Goal: Transaction & Acquisition: Purchase product/service

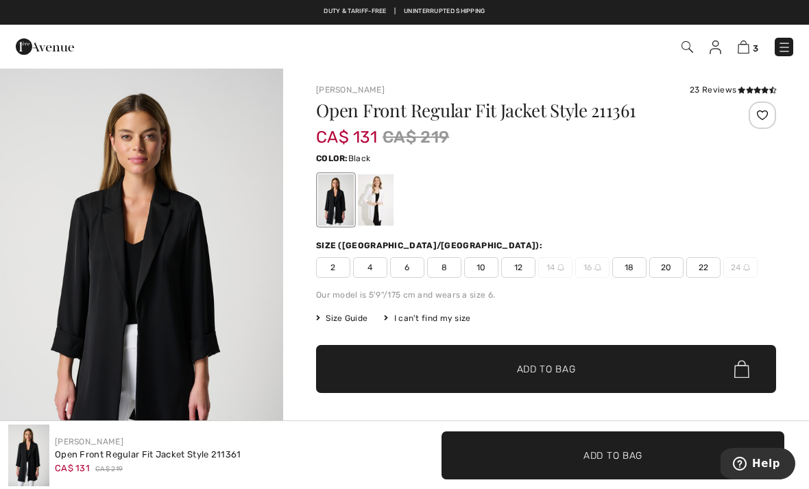
click at [481, 272] on span "10" at bounding box center [481, 267] width 34 height 21
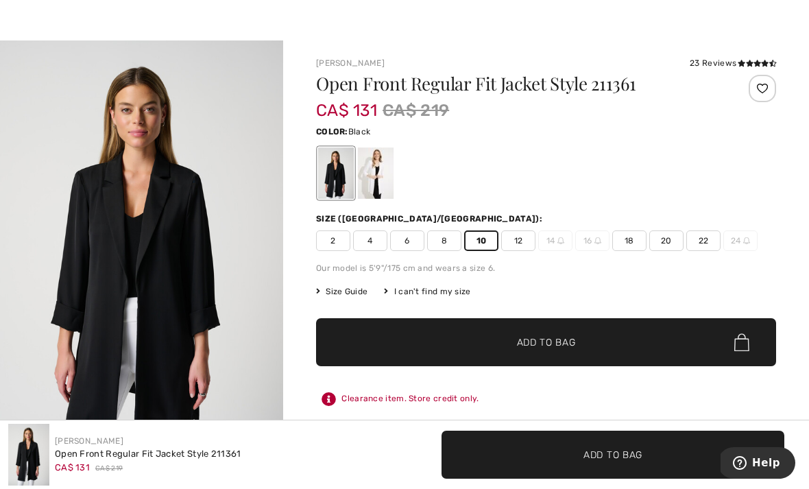
click at [567, 347] on span "Add to Bag" at bounding box center [546, 343] width 59 height 14
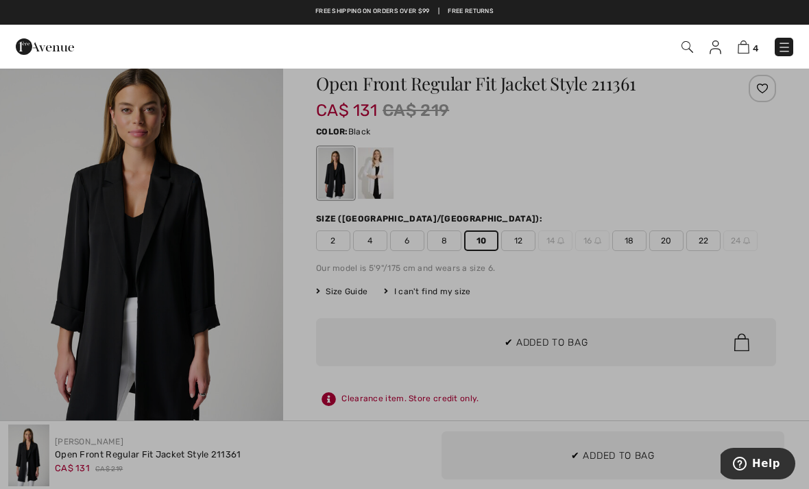
click at [703, 255] on div at bounding box center [404, 244] width 809 height 489
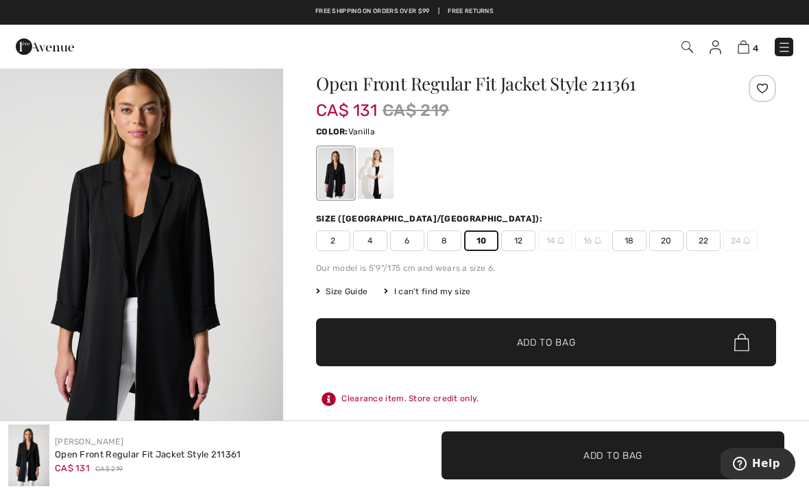
click at [379, 172] on div at bounding box center [376, 172] width 36 height 51
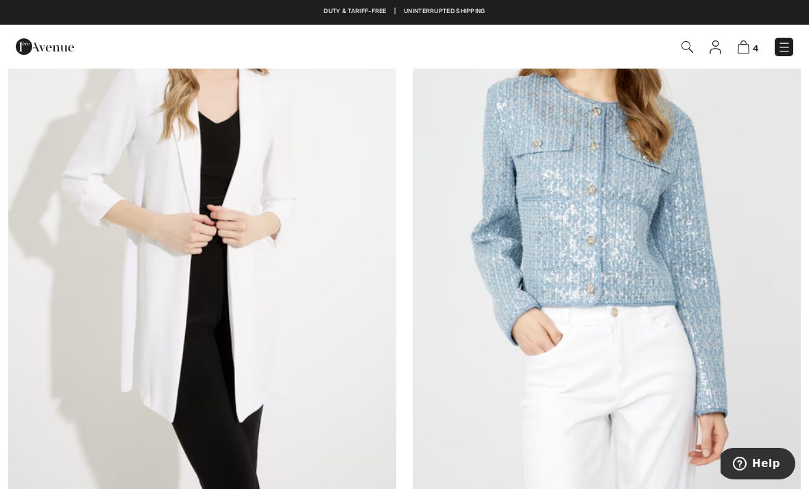
click at [351, 285] on img at bounding box center [202, 203] width 388 height 582
click at [267, 278] on img at bounding box center [202, 203] width 388 height 582
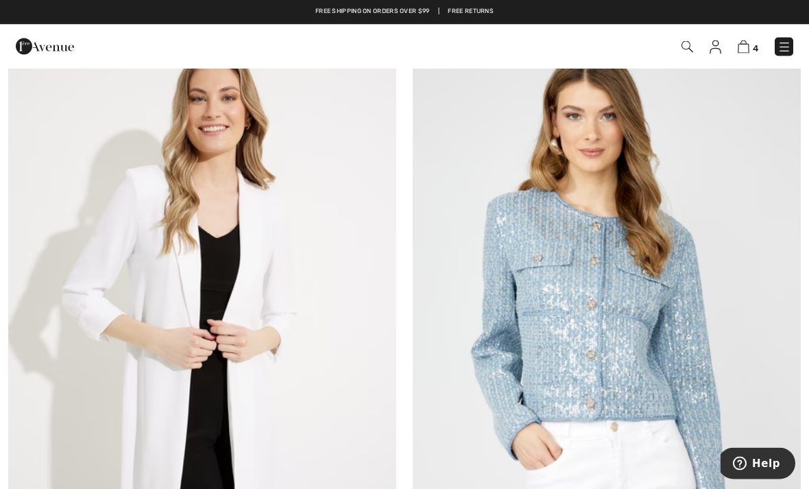
click at [354, 269] on img at bounding box center [202, 318] width 388 height 582
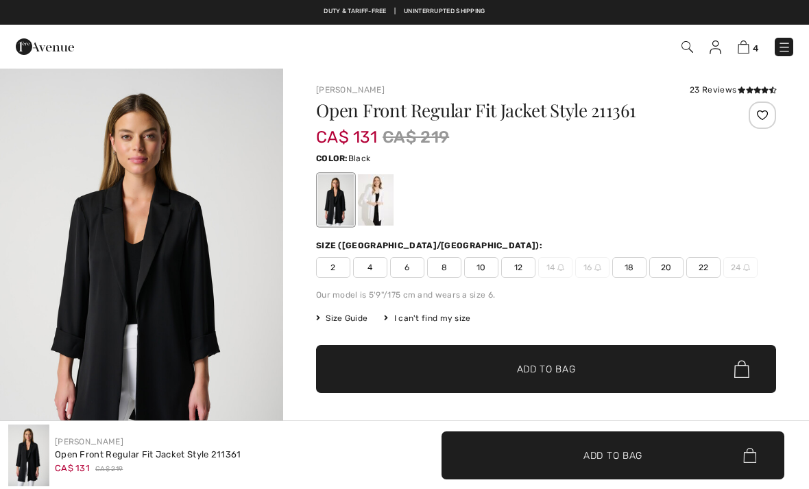
checkbox input "true"
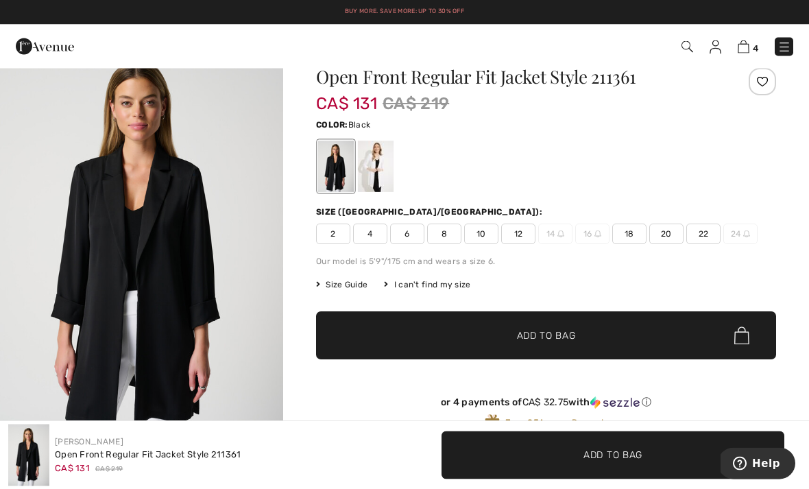
scroll to position [33, 0]
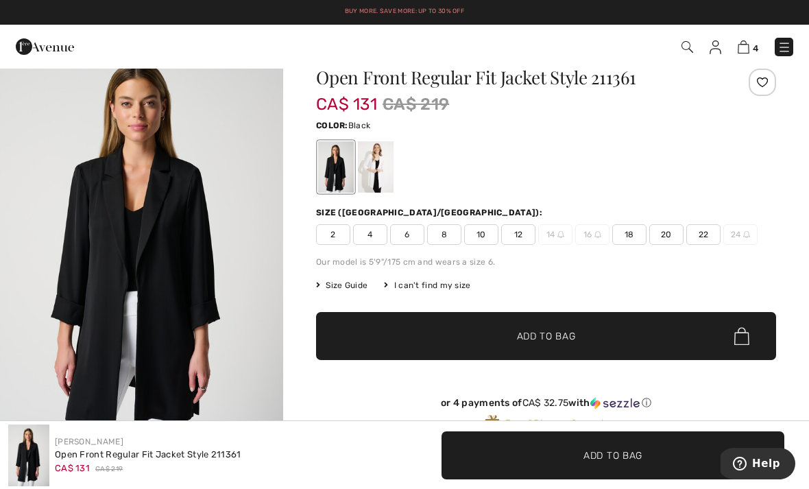
click at [486, 237] on span "10" at bounding box center [481, 234] width 34 height 21
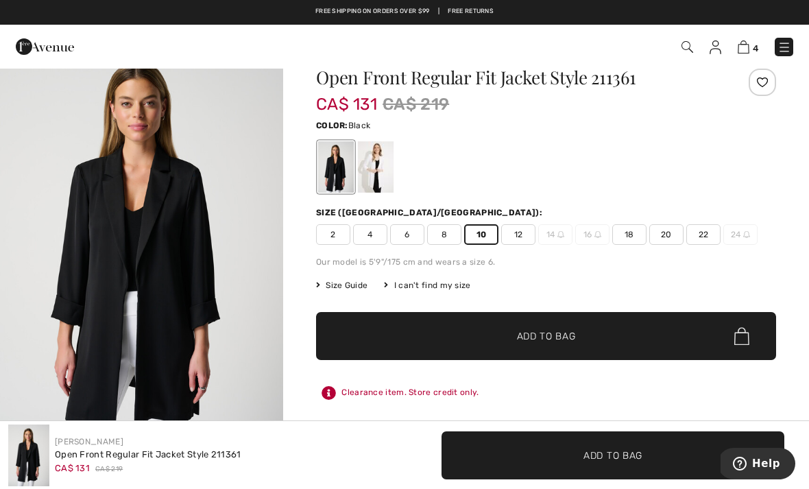
click at [576, 333] on span "Add to Bag" at bounding box center [546, 336] width 59 height 14
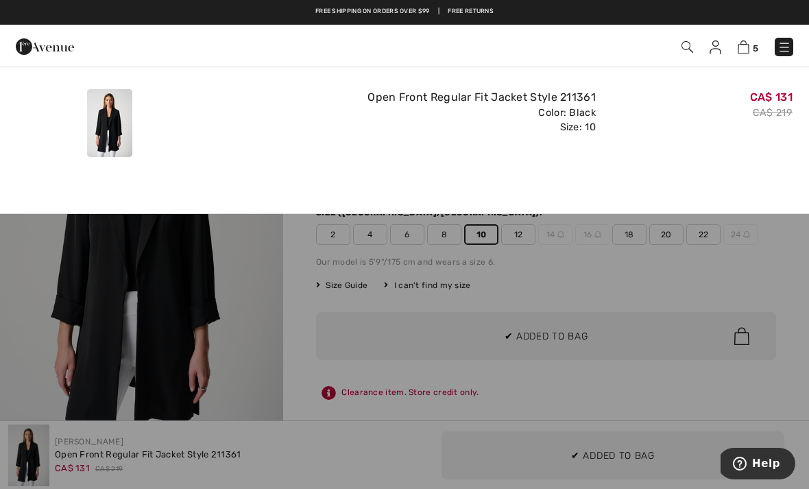
scroll to position [0, 0]
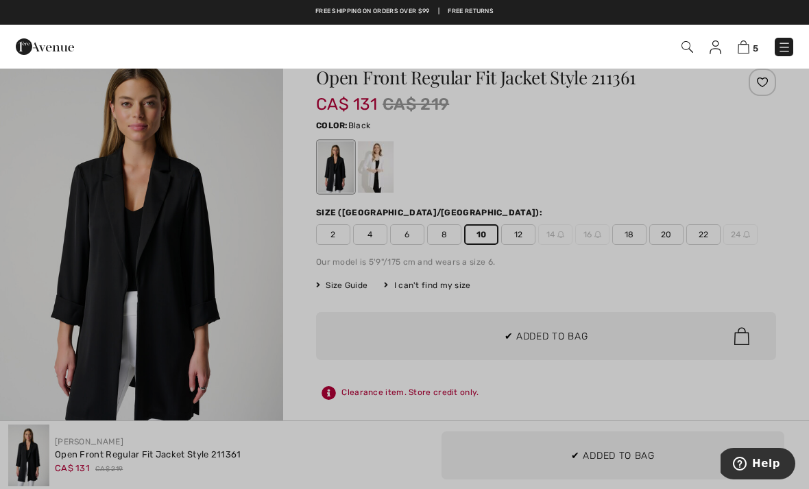
click at [312, 306] on div at bounding box center [404, 244] width 809 height 489
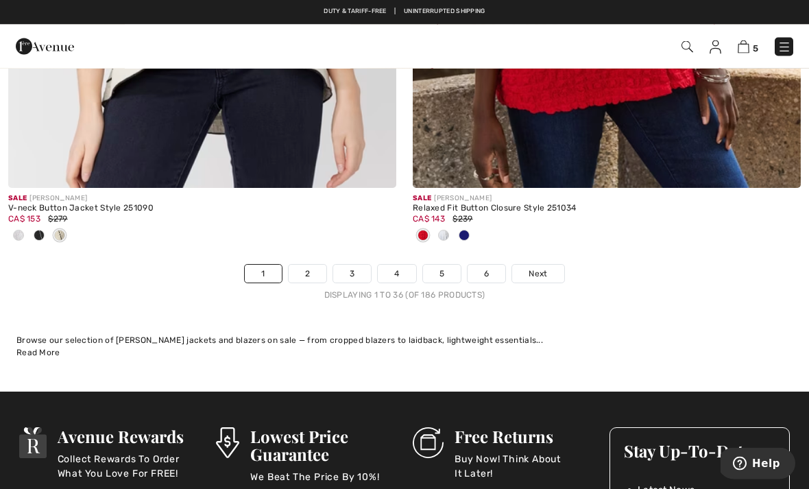
scroll to position [11976, 0]
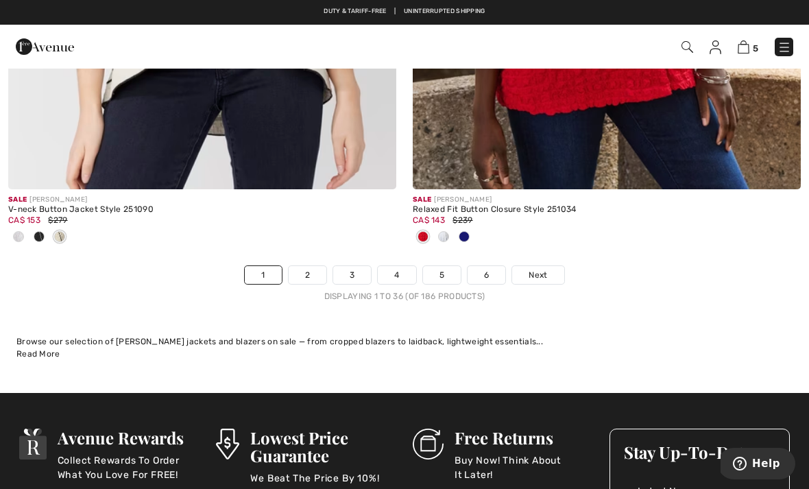
click at [311, 266] on link "2" at bounding box center [308, 275] width 38 height 18
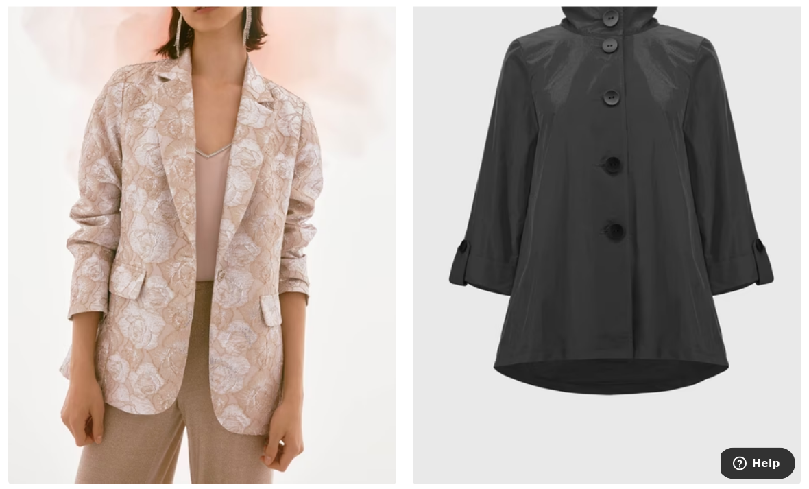
scroll to position [361, 0]
click at [710, 204] on img at bounding box center [607, 192] width 388 height 582
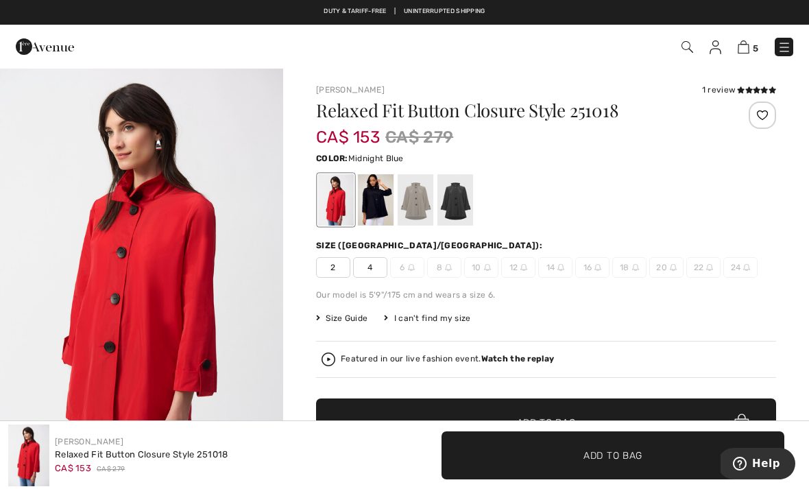
click at [383, 195] on div at bounding box center [376, 199] width 36 height 51
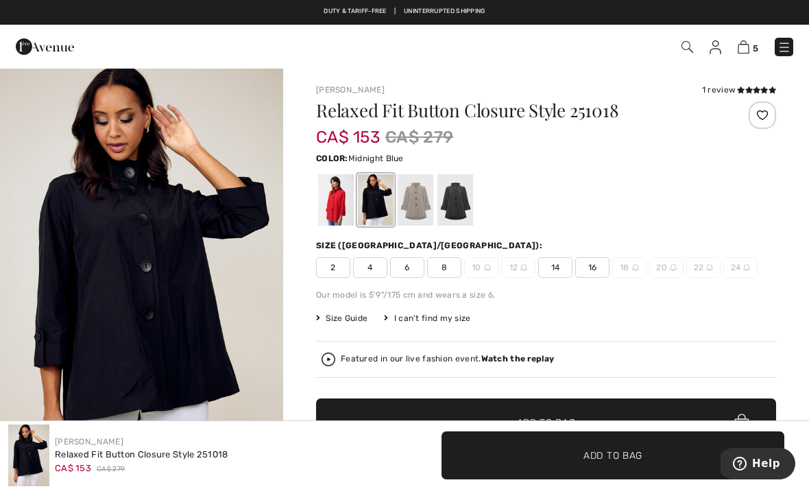
click at [443, 269] on span "8" at bounding box center [444, 267] width 34 height 21
click at [629, 456] on span "Add to Bag" at bounding box center [612, 455] width 59 height 14
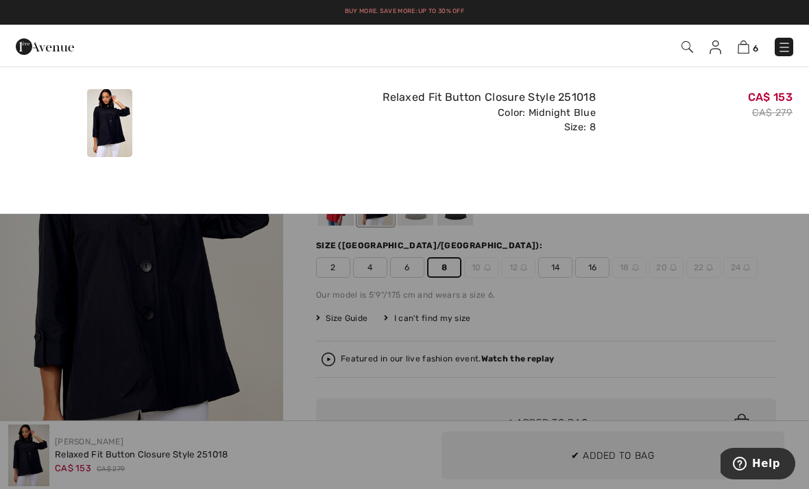
click at [730, 162] on div "Added to Bag Joseph Ribkoff Relaxed Fit Button Closure Style 251018 CA$ 153 CA$…" at bounding box center [404, 120] width 809 height 107
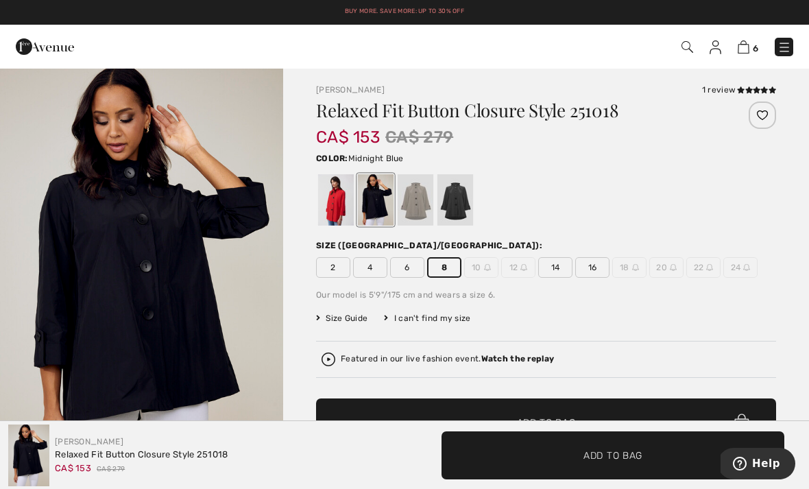
click at [692, 229] on div at bounding box center [404, 244] width 809 height 489
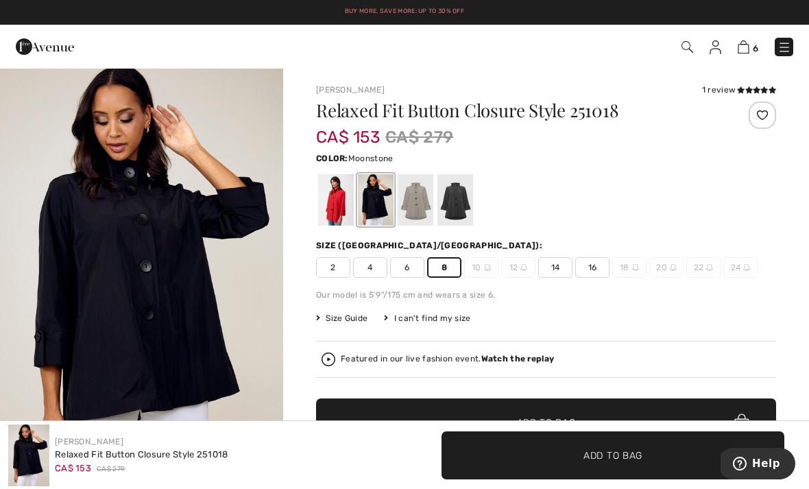
click at [424, 197] on div at bounding box center [416, 199] width 36 height 51
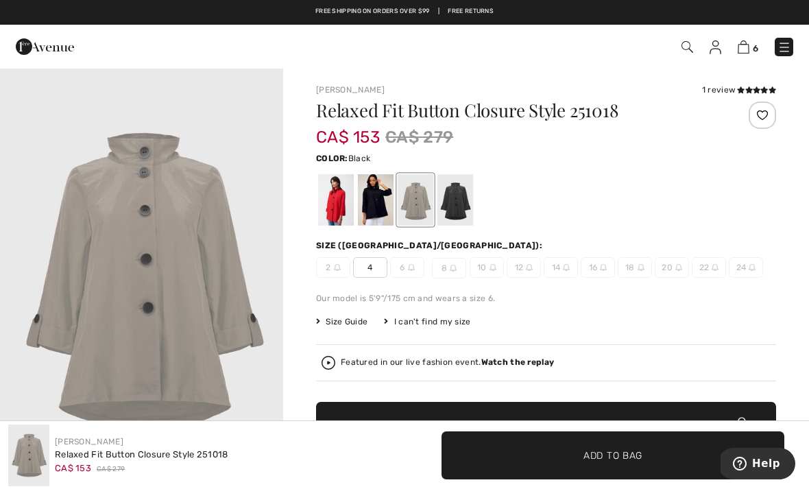
click at [460, 198] on div at bounding box center [455, 199] width 36 height 51
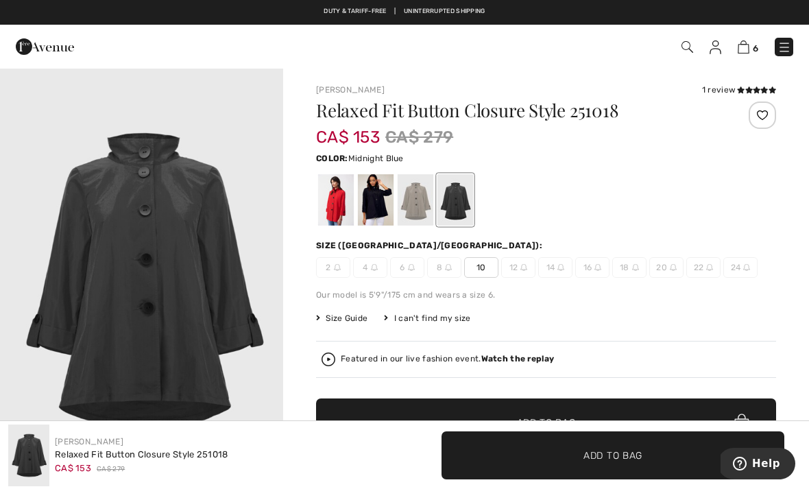
click at [372, 195] on div at bounding box center [376, 199] width 36 height 51
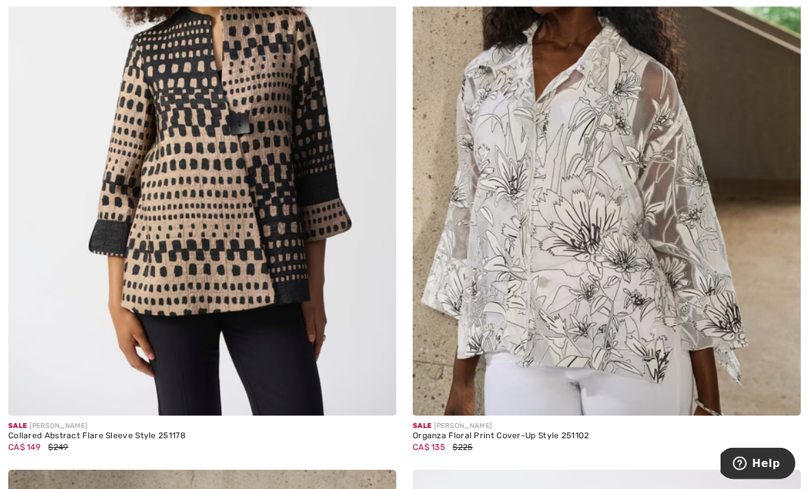
scroll to position [1087, 0]
click at [697, 210] on img at bounding box center [607, 124] width 388 height 582
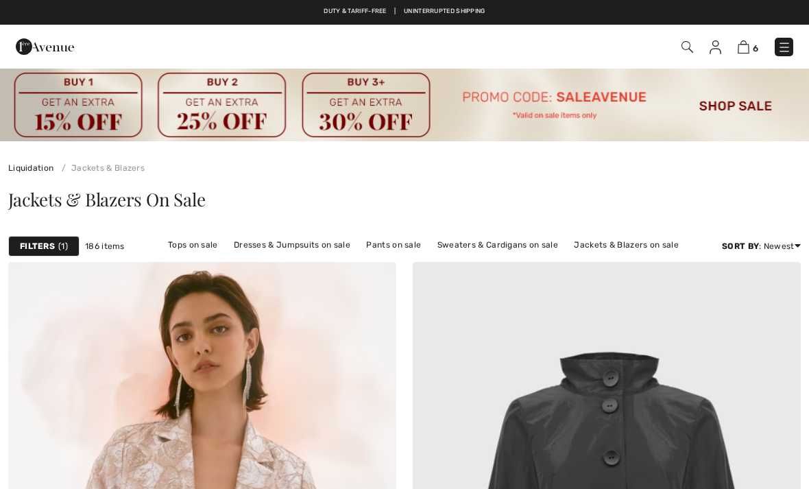
checkbox input "true"
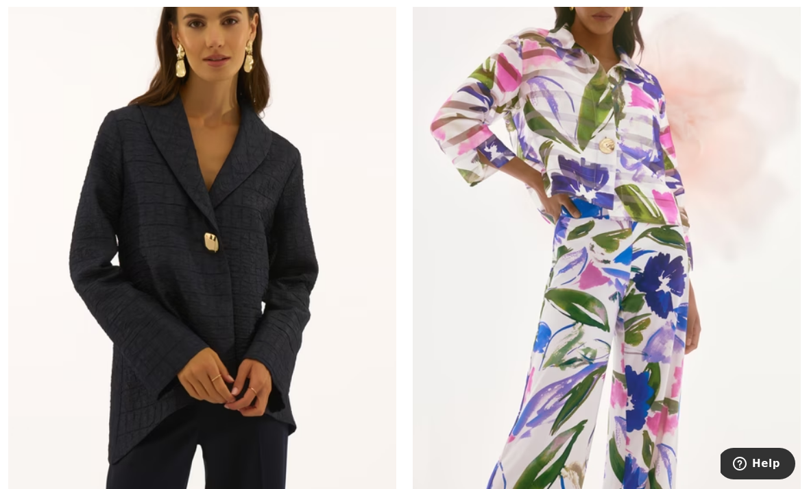
scroll to position [2974, 0]
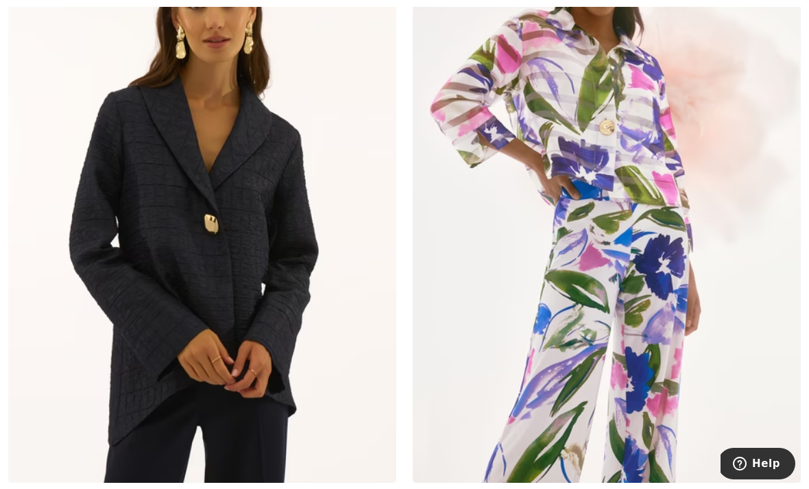
click at [673, 195] on img at bounding box center [607, 192] width 388 height 582
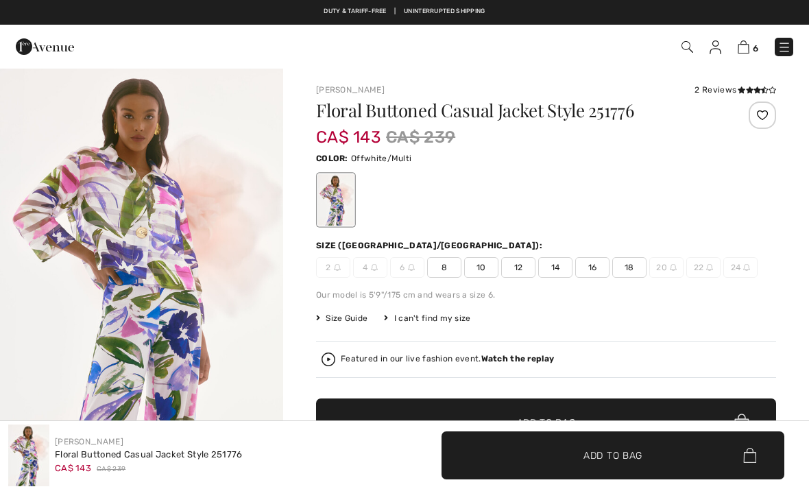
checkbox input "true"
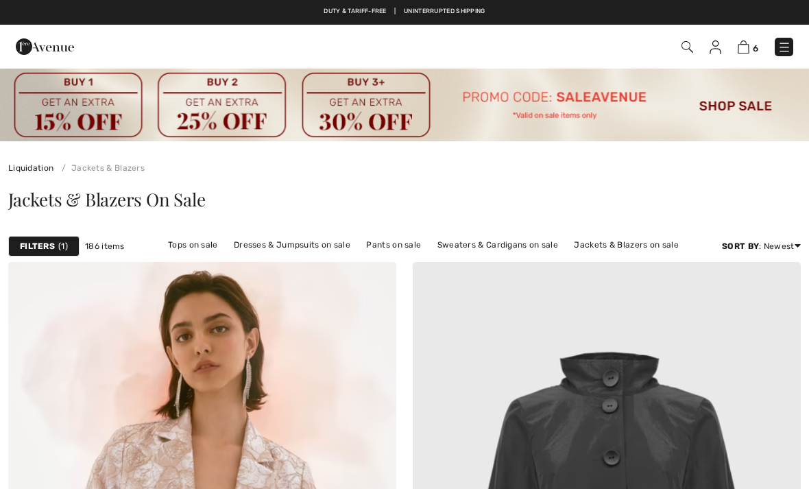
scroll to position [3018, 0]
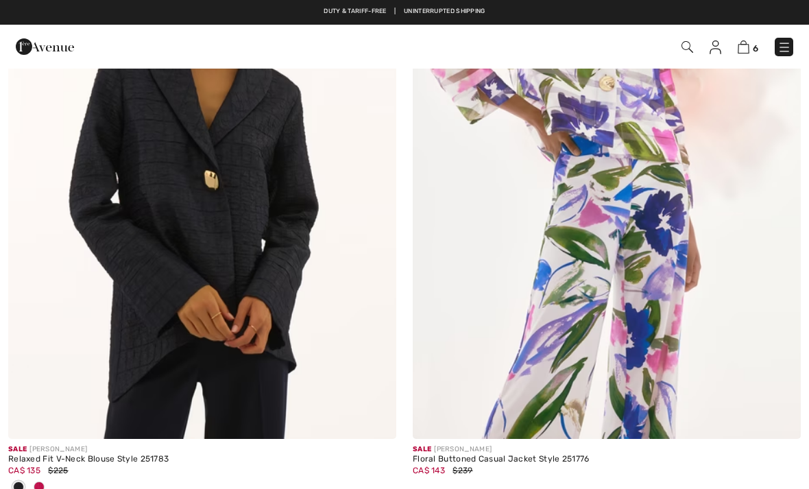
checkbox input "true"
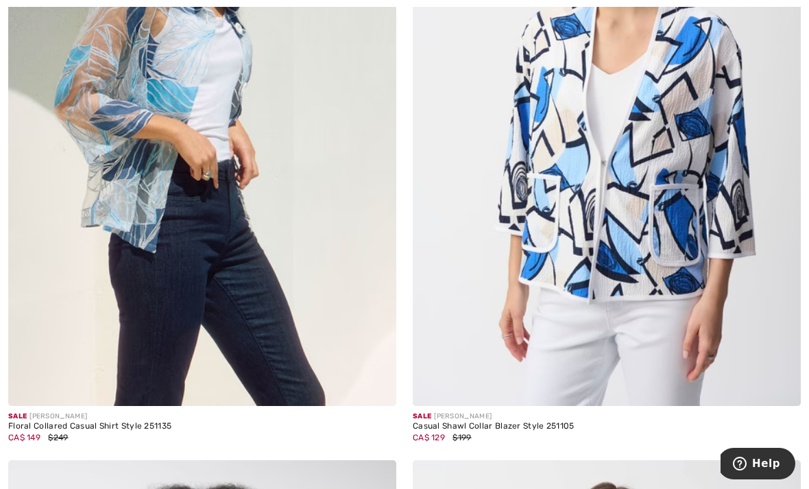
scroll to position [7107, 0]
click at [222, 228] on img at bounding box center [202, 114] width 388 height 582
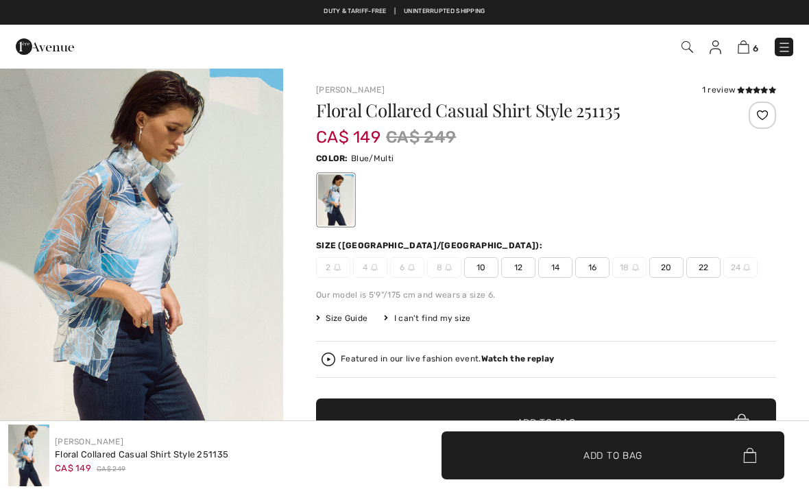
checkbox input "true"
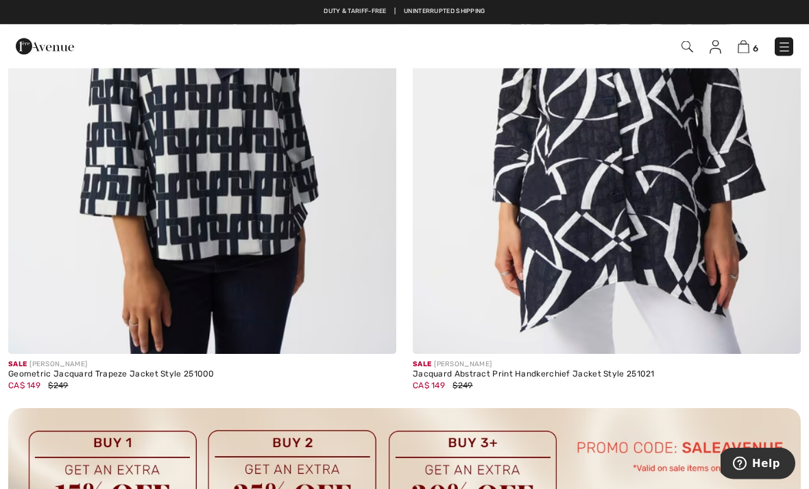
scroll to position [7794, 0]
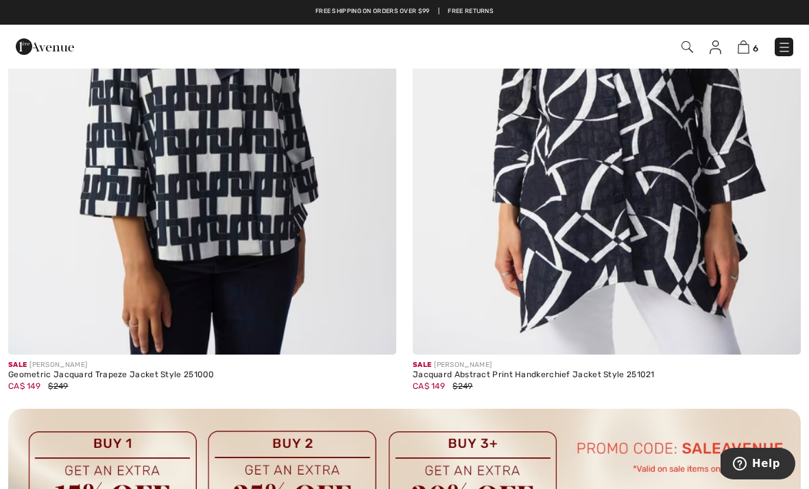
click at [704, 189] on img at bounding box center [607, 63] width 388 height 582
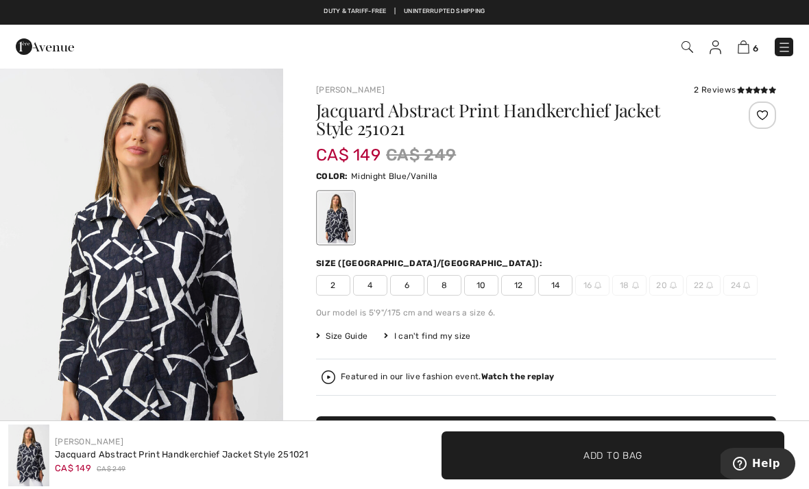
click at [450, 285] on span "8" at bounding box center [444, 285] width 34 height 21
click at [633, 454] on span "Add to Bag" at bounding box center [612, 455] width 59 height 14
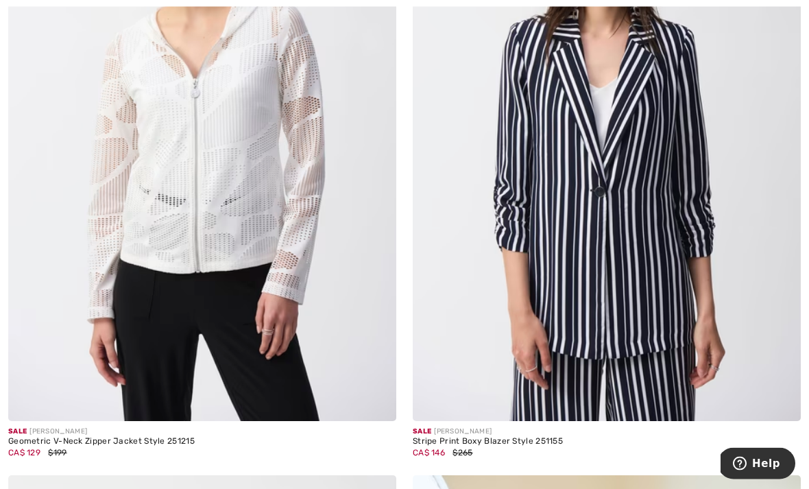
scroll to position [10450, 0]
click at [686, 230] on img at bounding box center [607, 129] width 388 height 582
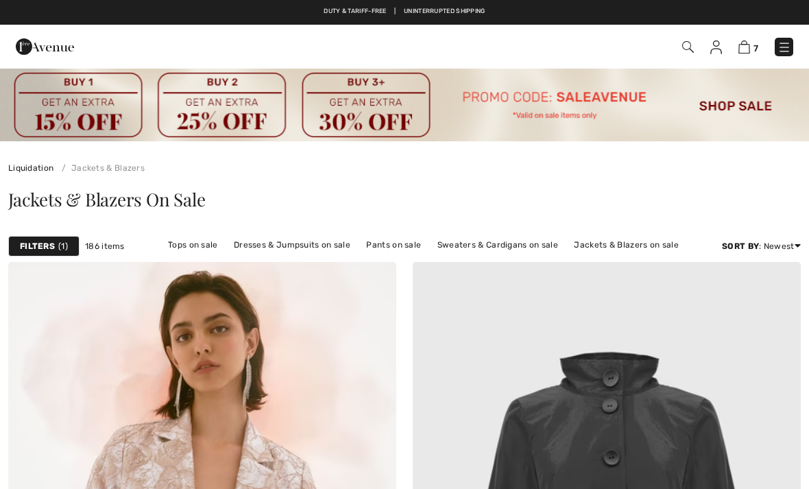
scroll to position [10494, 0]
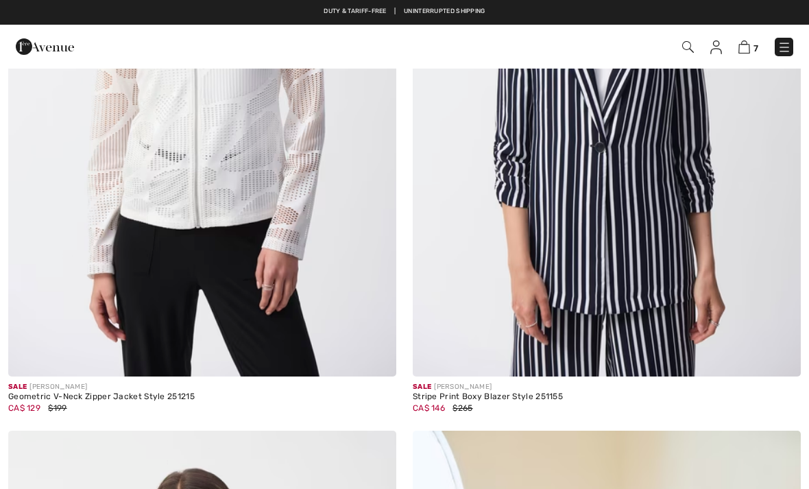
checkbox input "true"
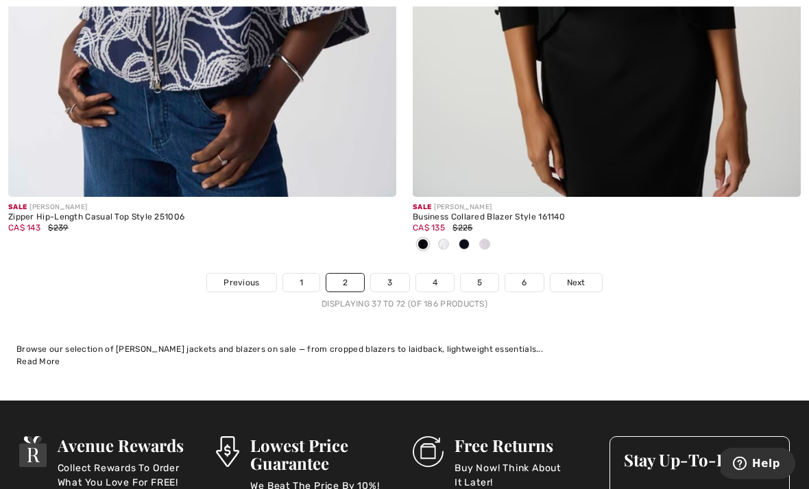
scroll to position [11946, 0]
click at [388, 274] on link "3" at bounding box center [390, 283] width 38 height 18
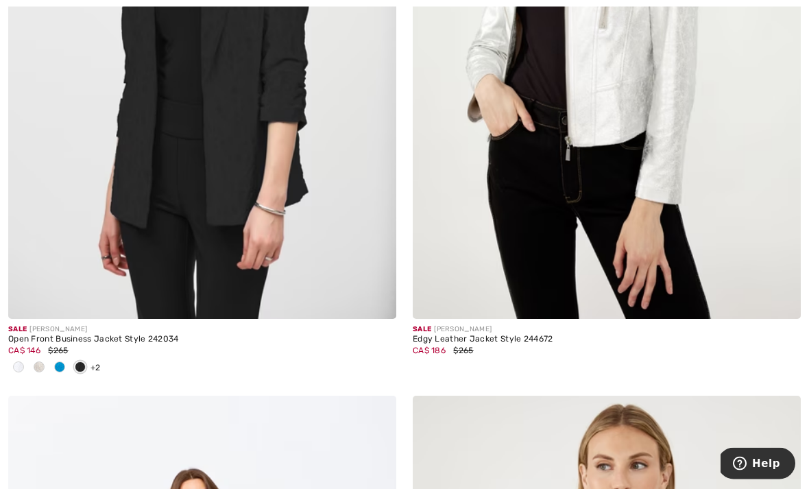
scroll to position [5764, 0]
click at [273, 162] on img at bounding box center [202, 28] width 388 height 582
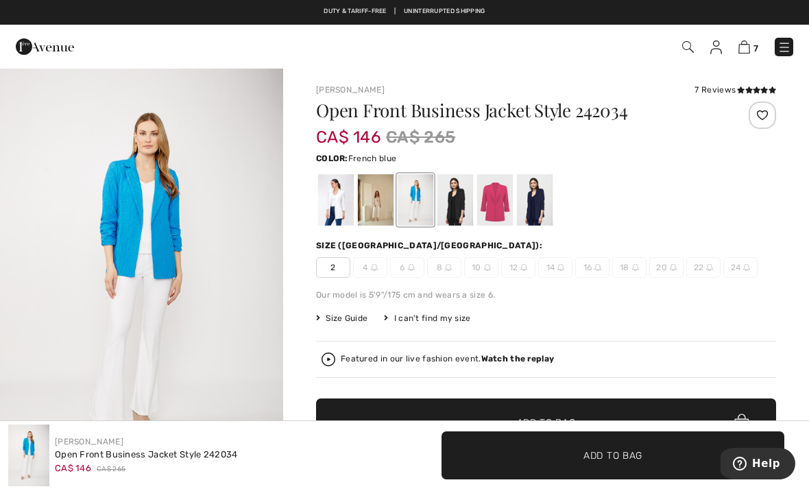
click at [343, 191] on div at bounding box center [336, 199] width 36 height 51
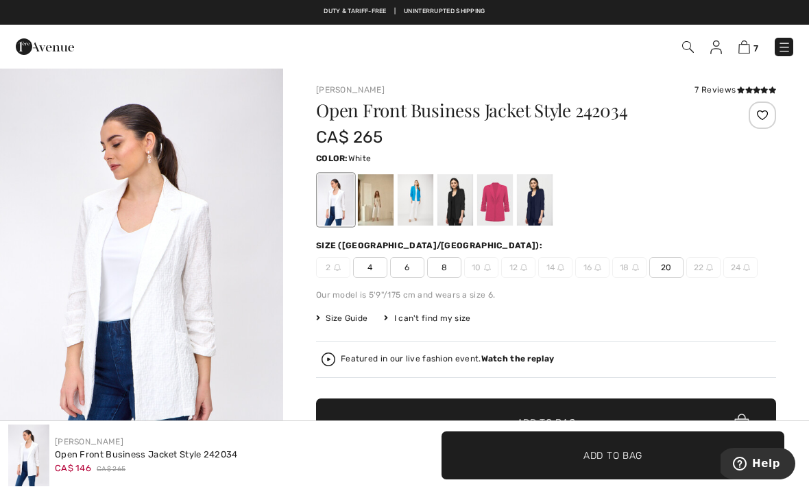
click at [387, 192] on div at bounding box center [376, 199] width 36 height 51
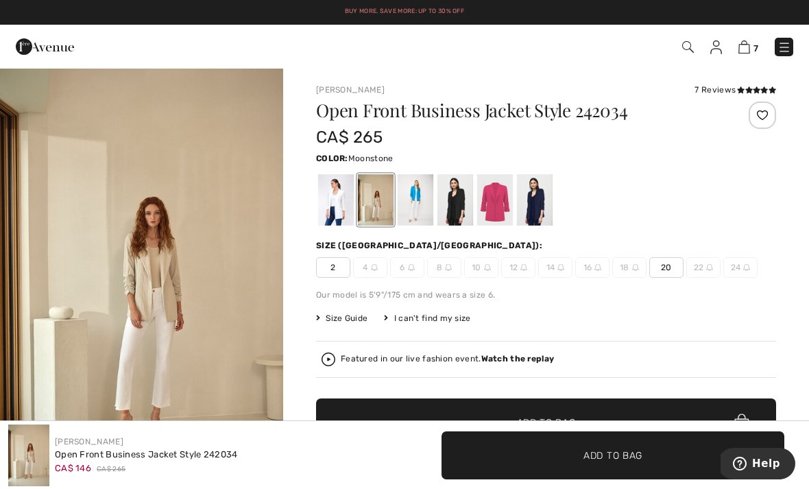
click at [423, 202] on div at bounding box center [416, 199] width 36 height 51
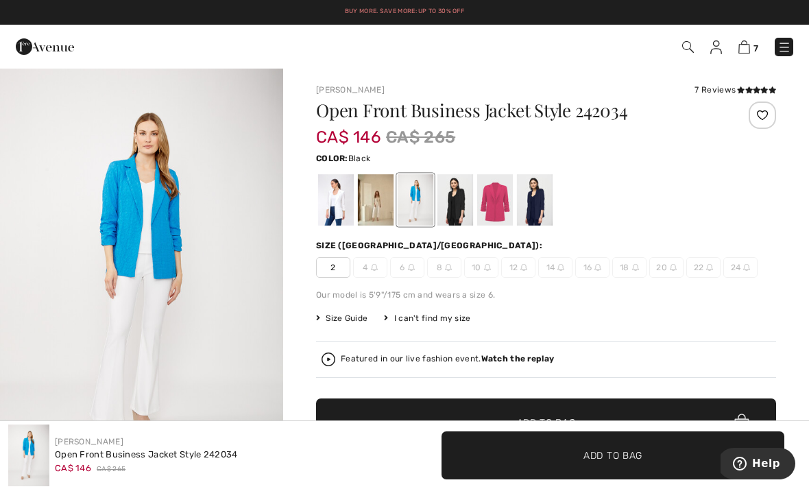
click at [460, 198] on div at bounding box center [455, 199] width 36 height 51
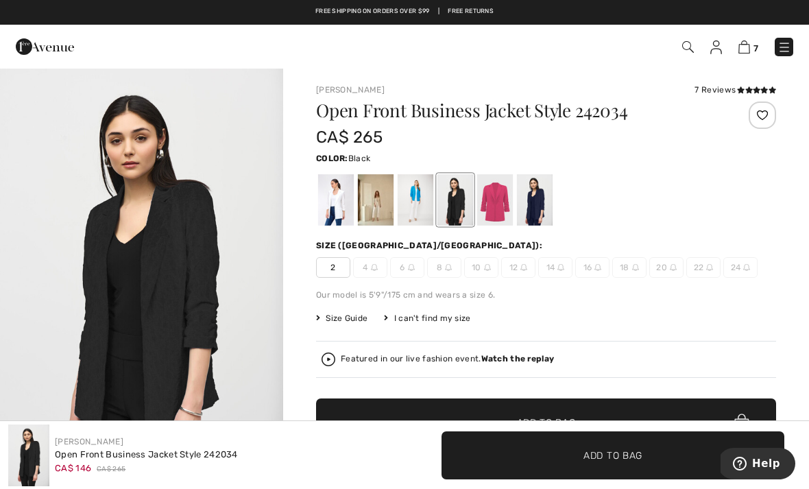
click at [497, 193] on div at bounding box center [495, 199] width 36 height 51
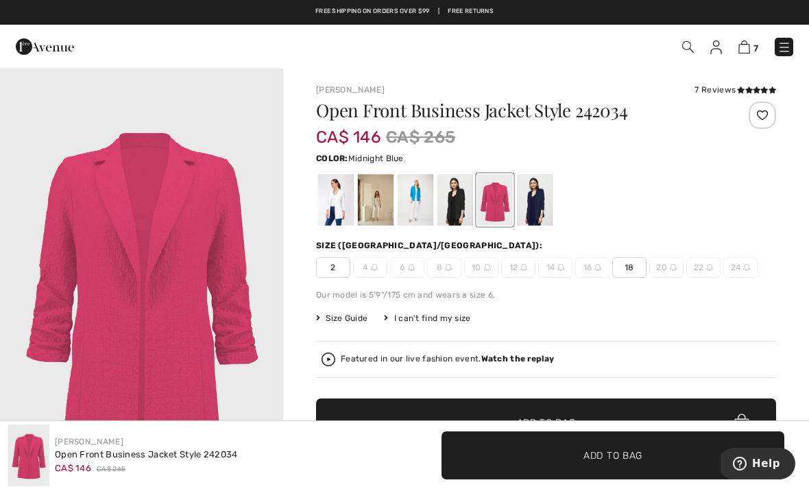
click at [542, 200] on div at bounding box center [535, 199] width 36 height 51
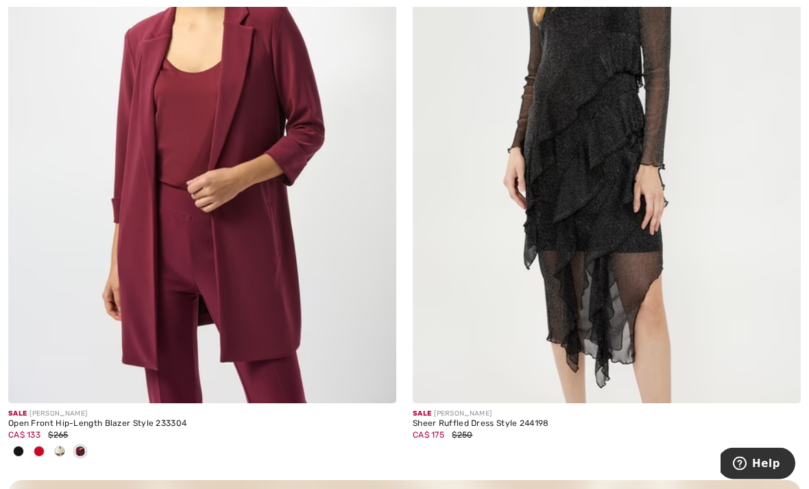
scroll to position [7610, 0]
click at [300, 237] on img at bounding box center [202, 112] width 388 height 582
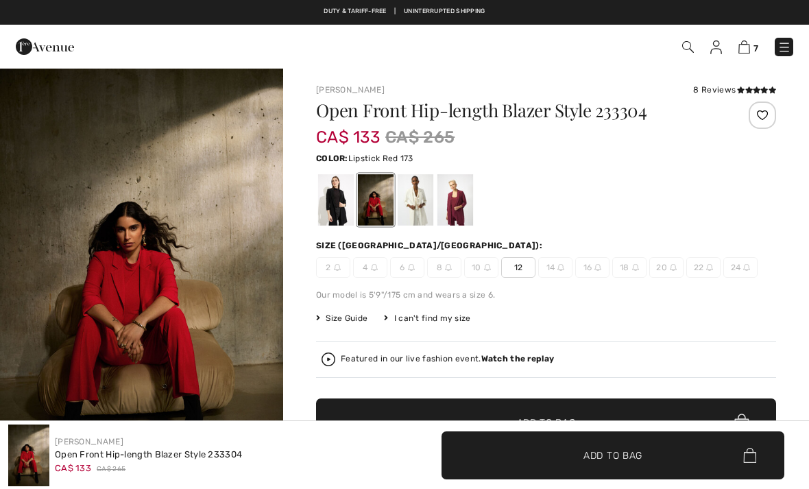
checkbox input "true"
click at [343, 193] on div at bounding box center [336, 199] width 36 height 51
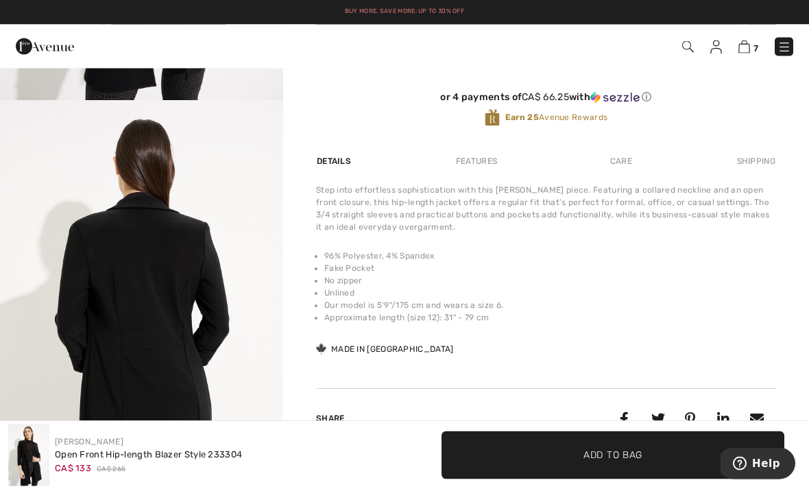
scroll to position [375, 0]
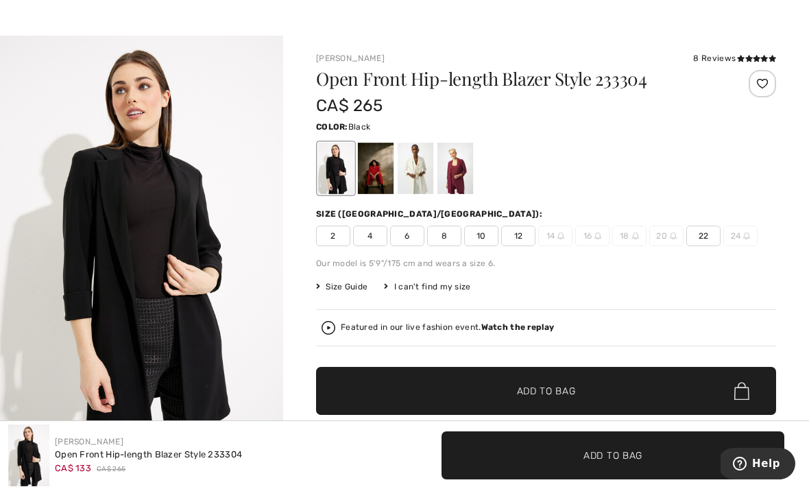
click at [741, 56] on icon at bounding box center [741, 58] width 8 height 7
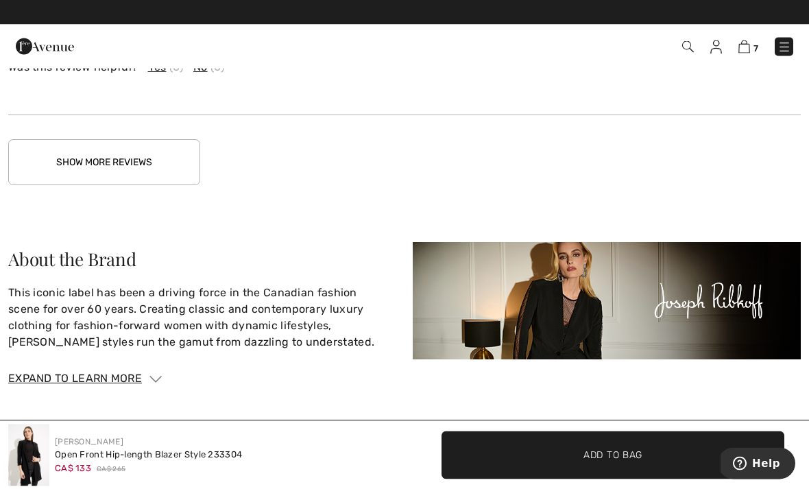
scroll to position [2455, 0]
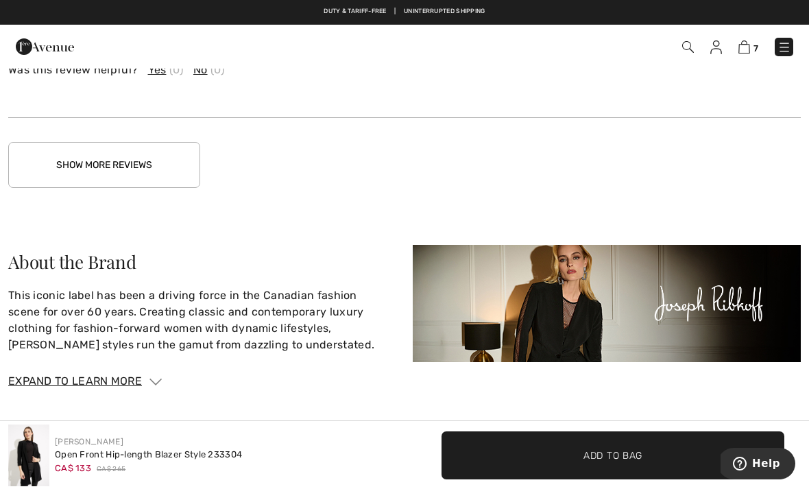
click at [177, 163] on button "Show More Reviews" at bounding box center [104, 165] width 192 height 46
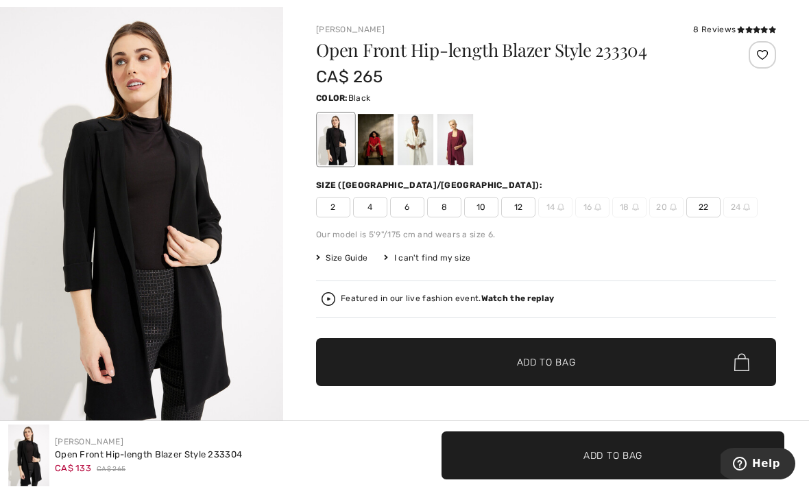
scroll to position [62, 0]
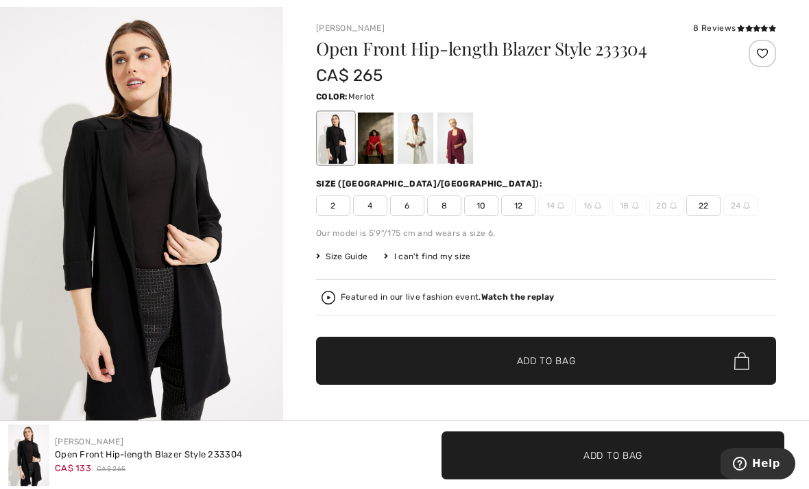
click at [468, 130] on div at bounding box center [455, 137] width 36 height 51
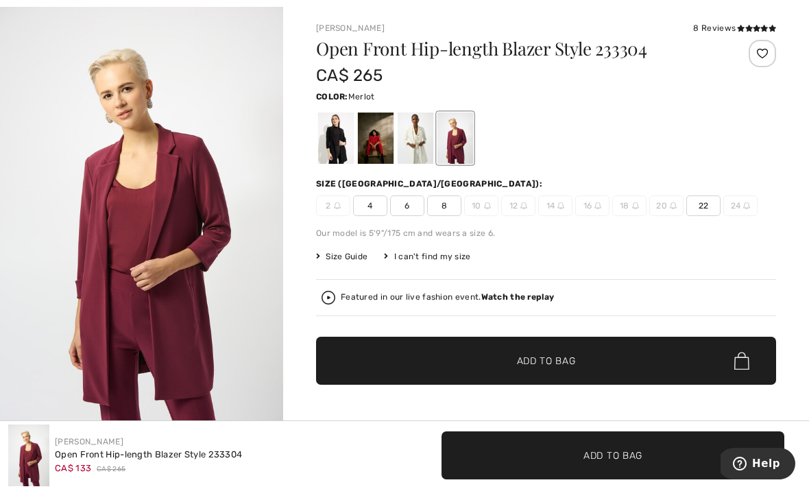
click at [425, 129] on div at bounding box center [416, 137] width 36 height 51
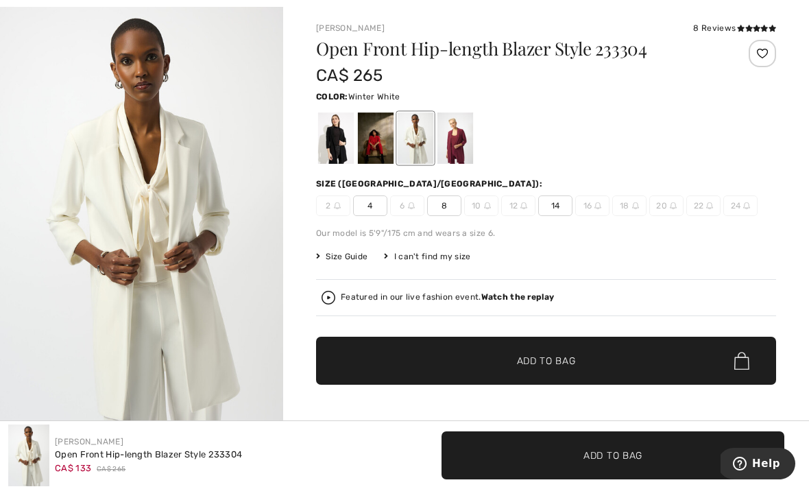
click at [341, 135] on div at bounding box center [336, 137] width 36 height 51
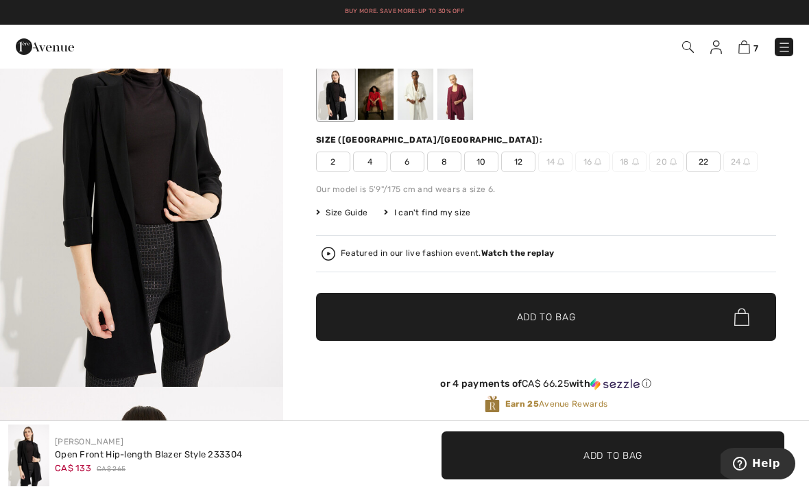
scroll to position [0, 0]
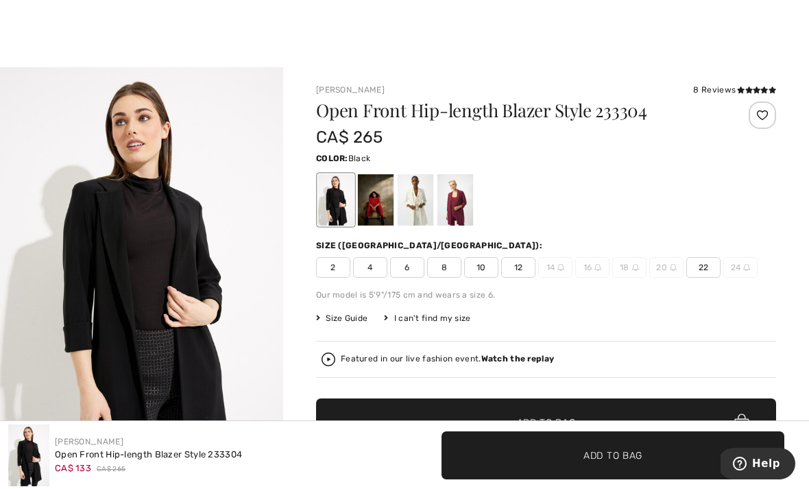
scroll to position [32, 0]
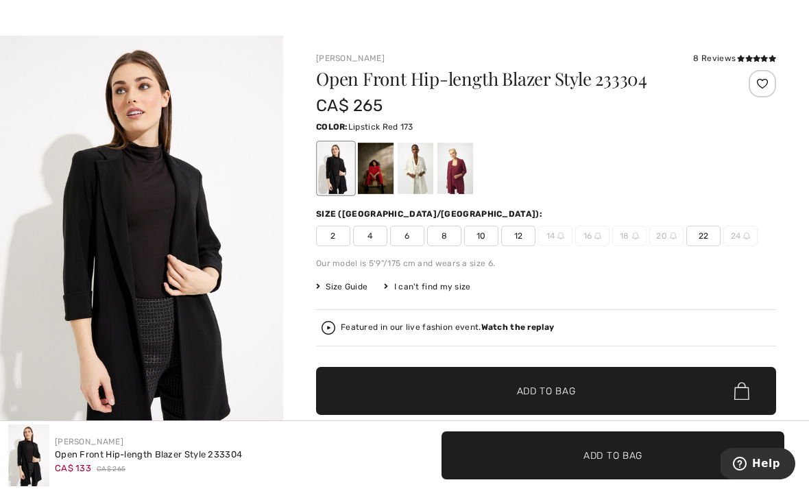
click at [386, 168] on div at bounding box center [376, 168] width 36 height 51
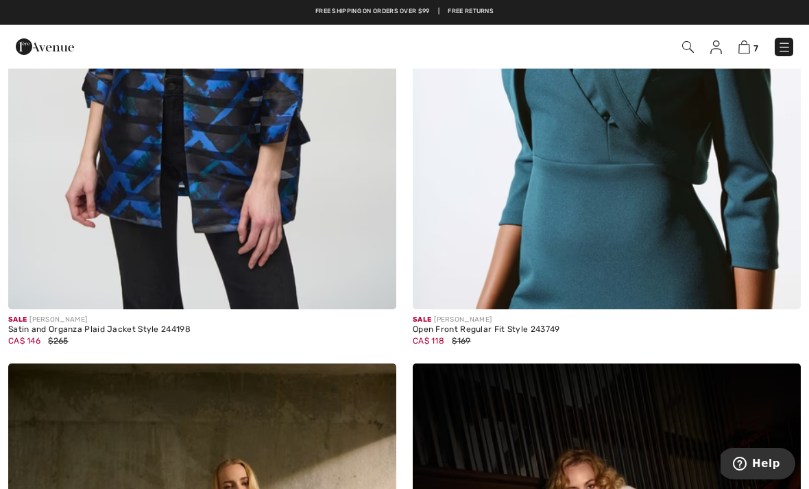
scroll to position [10426, 0]
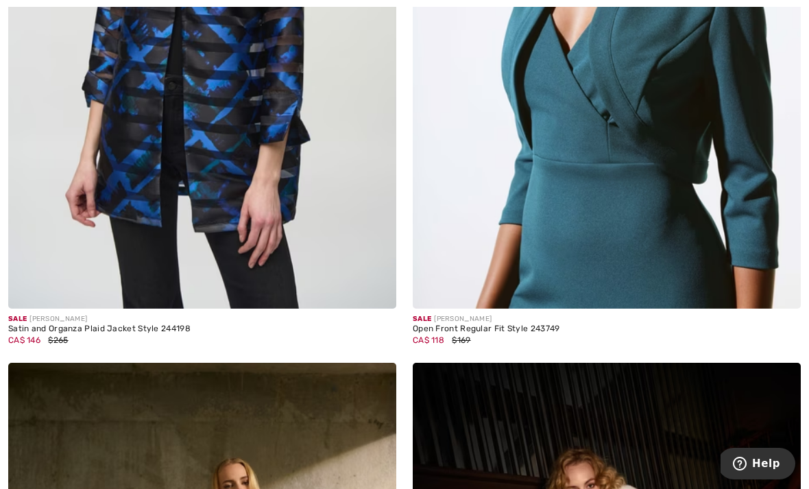
click at [317, 185] on img at bounding box center [202, 17] width 388 height 582
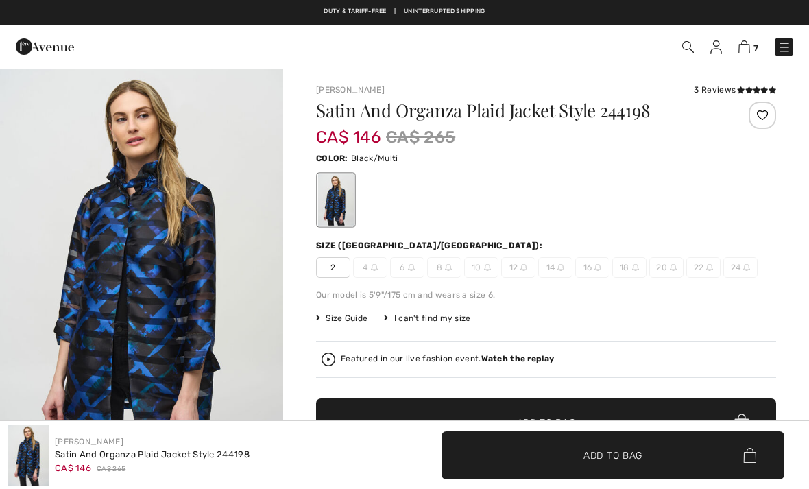
checkbox input "true"
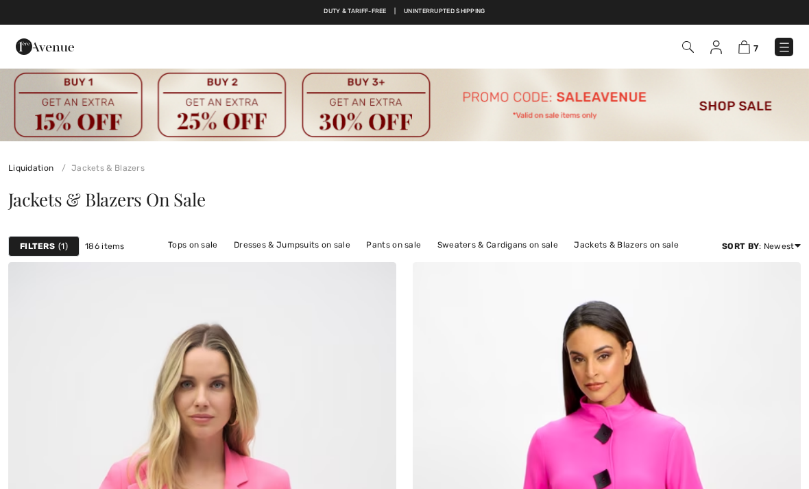
scroll to position [10470, 0]
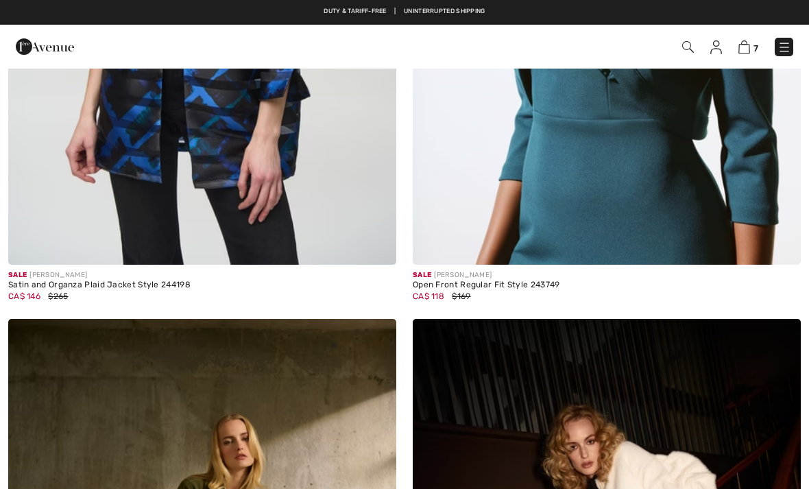
checkbox input "true"
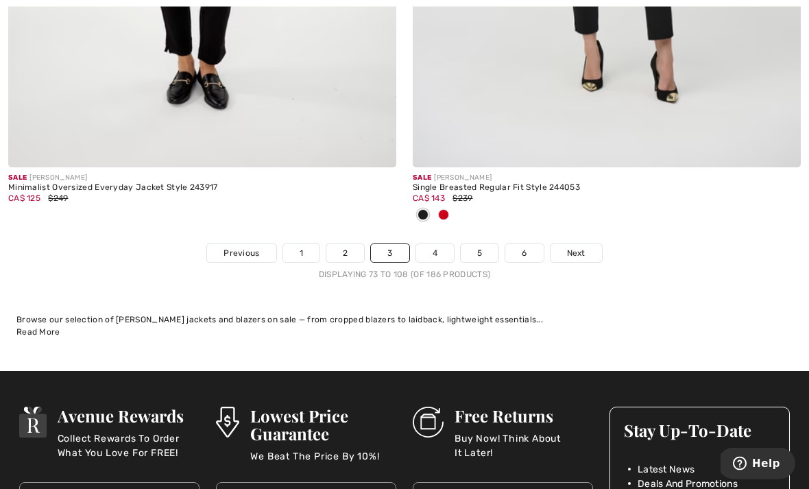
scroll to position [11840, 0]
click at [440, 244] on link "4" at bounding box center [435, 253] width 38 height 18
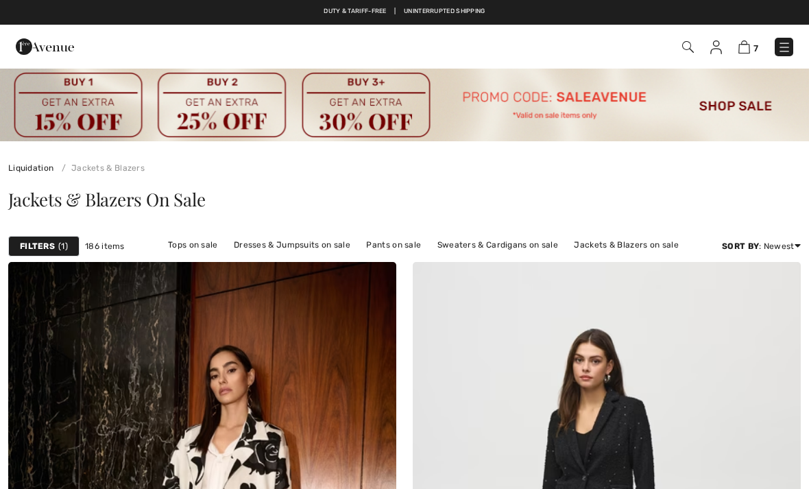
checkbox input "true"
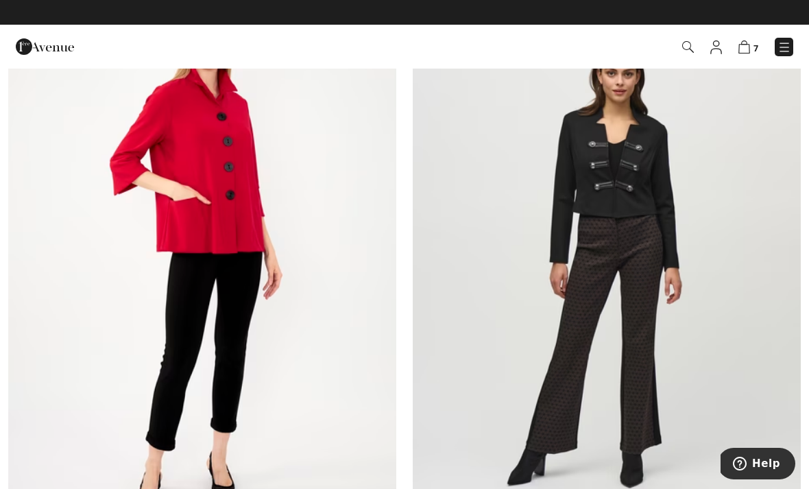
scroll to position [930, 0]
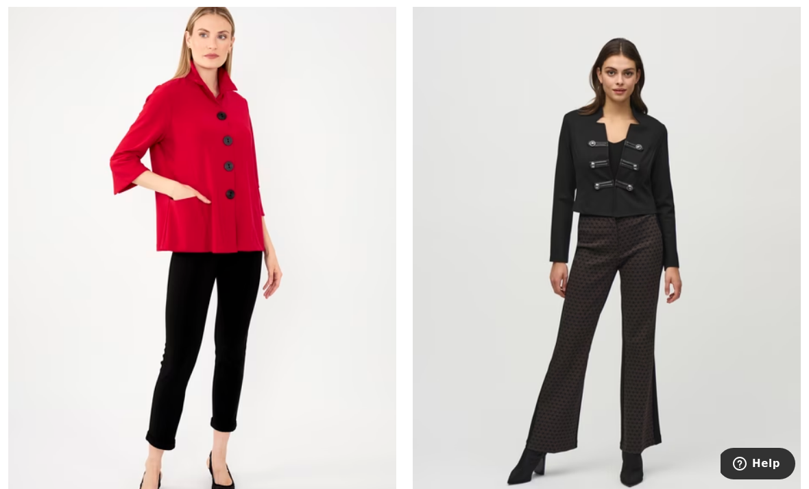
click at [246, 215] on img at bounding box center [202, 259] width 388 height 582
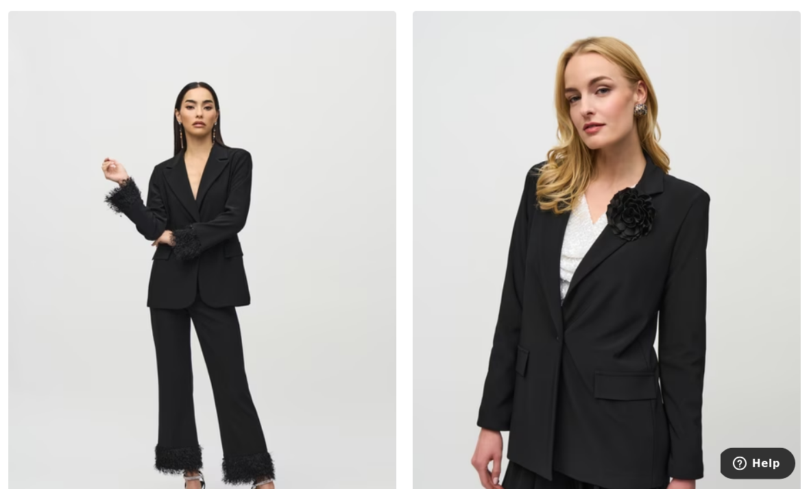
scroll to position [2795, 0]
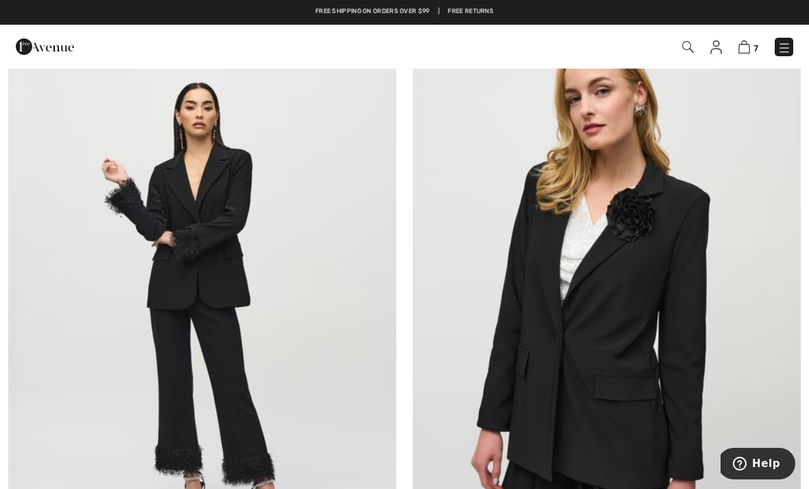
click at [237, 263] on img at bounding box center [202, 303] width 388 height 582
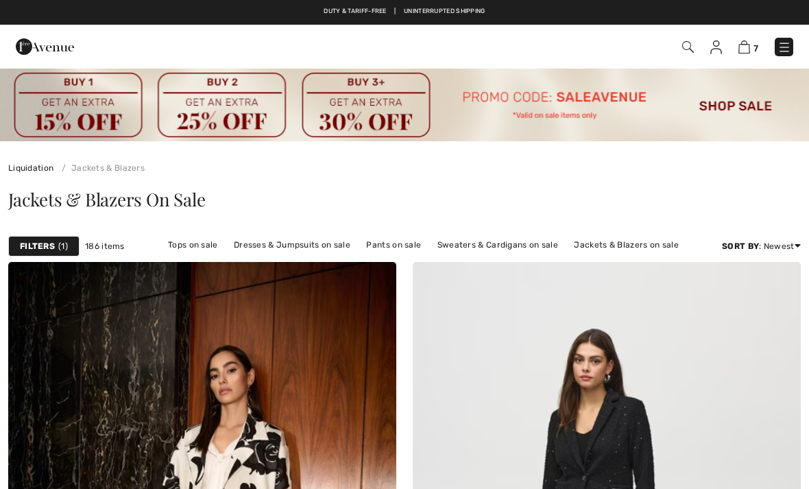
scroll to position [2839, 0]
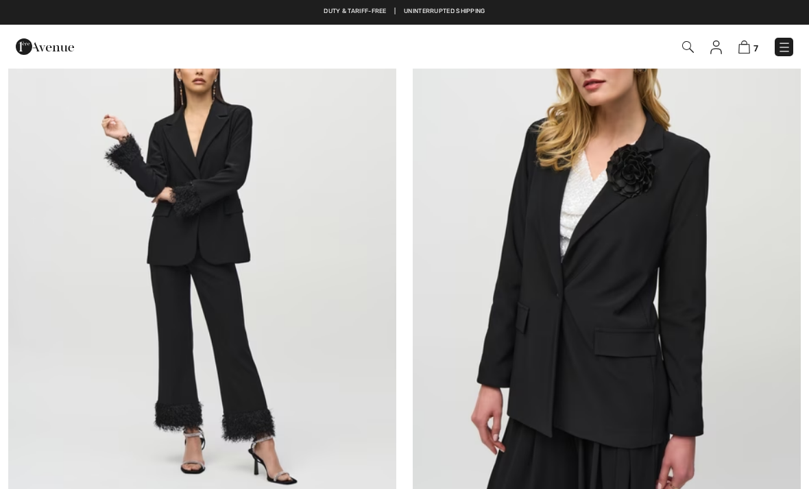
checkbox input "true"
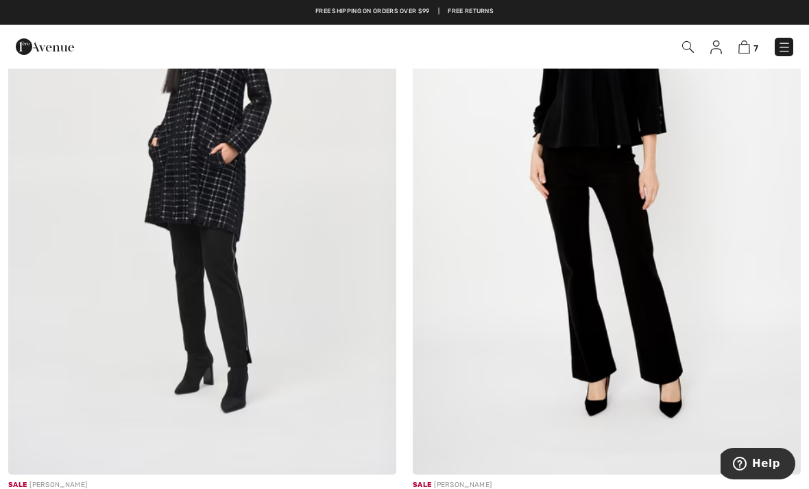
scroll to position [4948, 0]
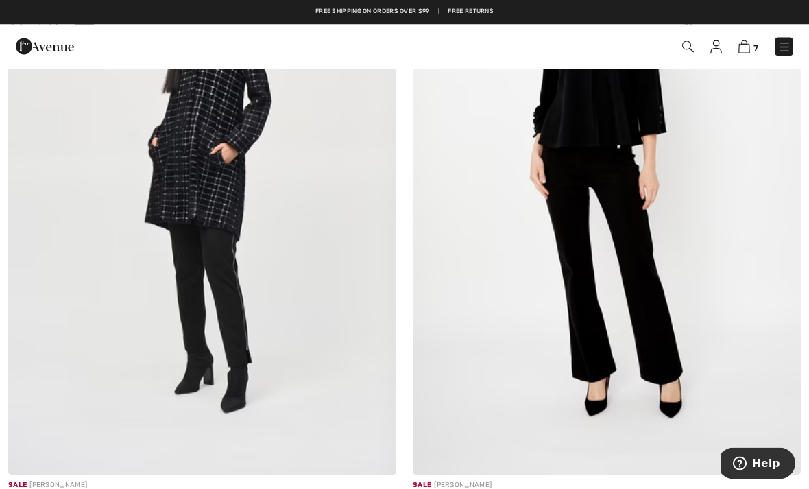
click at [650, 140] on img at bounding box center [607, 184] width 388 height 582
click at [671, 142] on img at bounding box center [607, 184] width 388 height 582
click at [636, 133] on img at bounding box center [607, 184] width 388 height 582
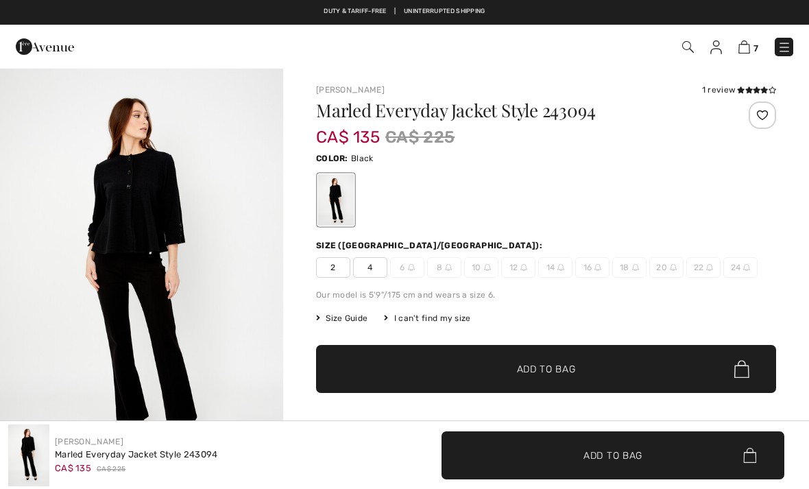
checkbox input "true"
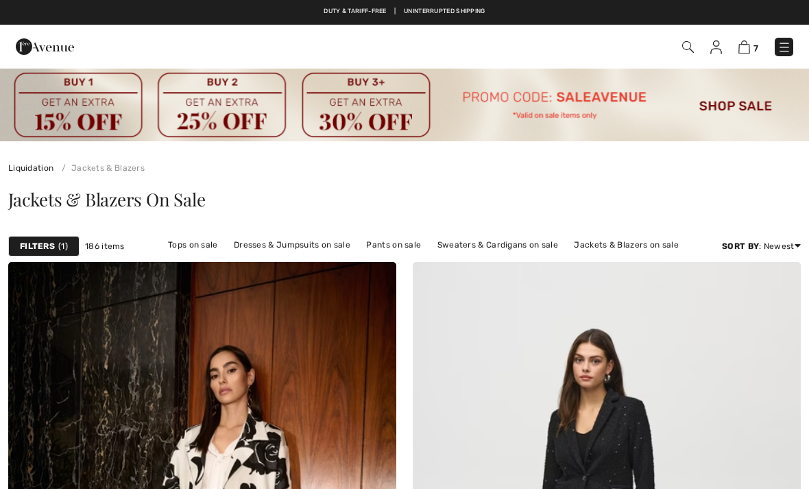
scroll to position [4949, 0]
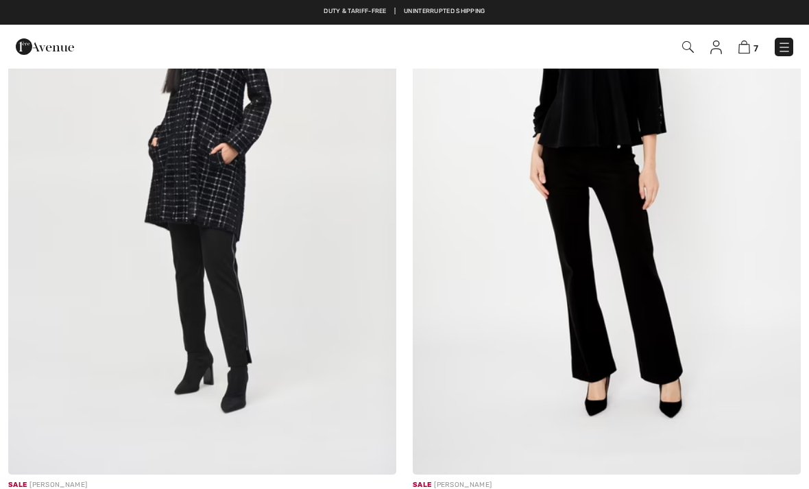
checkbox input "true"
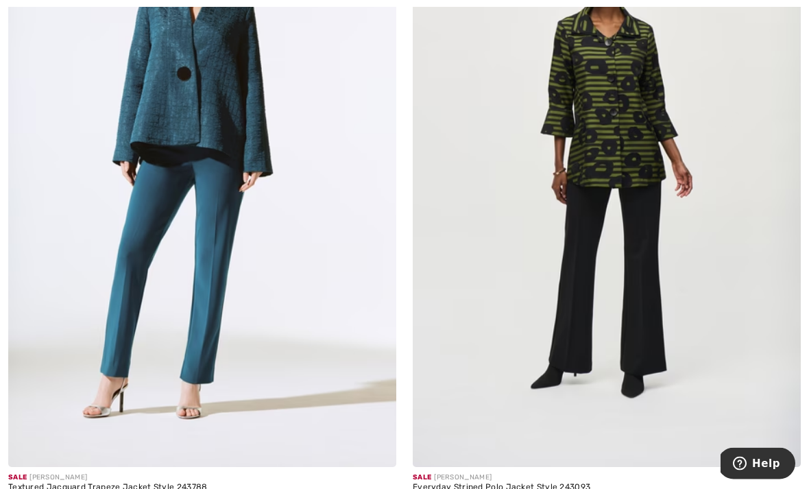
scroll to position [9609, 0]
click at [664, 144] on img at bounding box center [607, 176] width 388 height 582
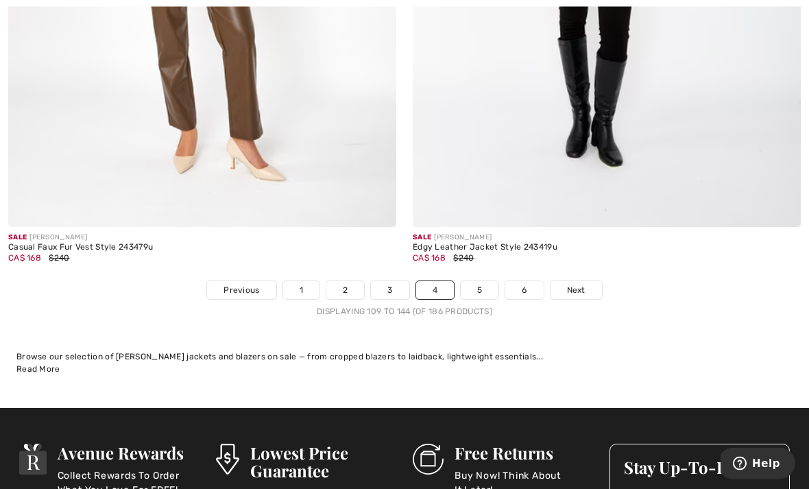
scroll to position [11803, 0]
click at [486, 281] on link "5" at bounding box center [480, 290] width 38 height 18
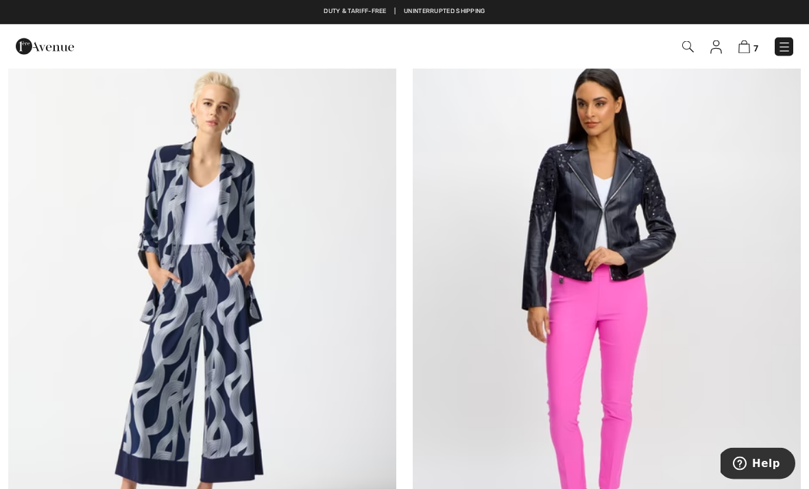
scroll to position [4256, 0]
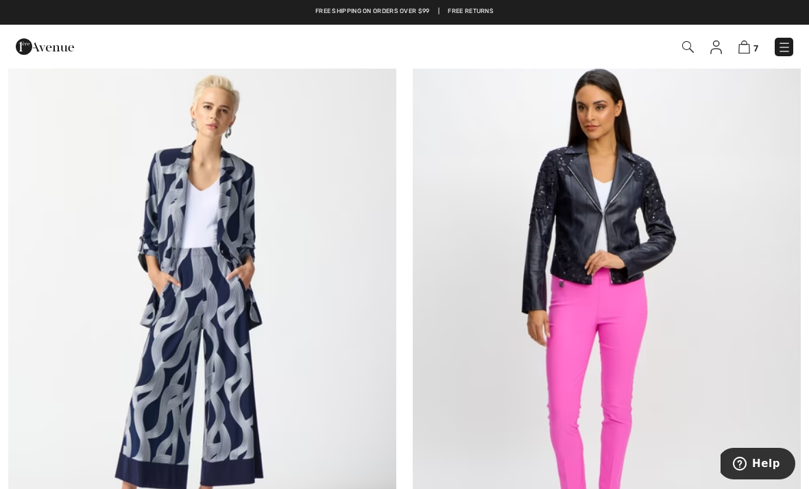
click at [245, 318] on img at bounding box center [202, 308] width 388 height 582
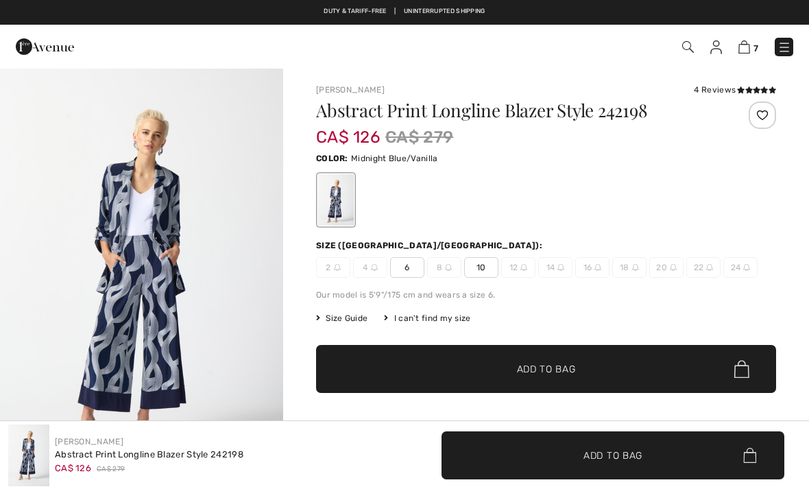
checkbox input "true"
click at [485, 271] on span "10" at bounding box center [481, 267] width 34 height 21
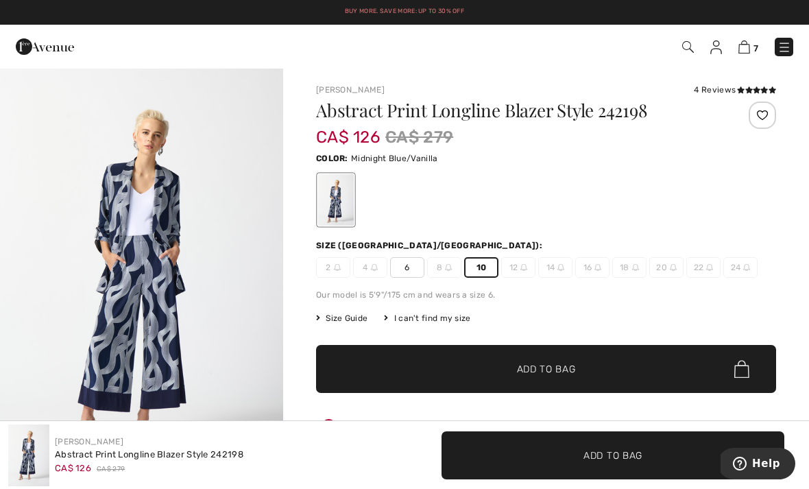
click at [581, 369] on span "✔ Added to Bag Add to Bag" at bounding box center [546, 369] width 460 height 48
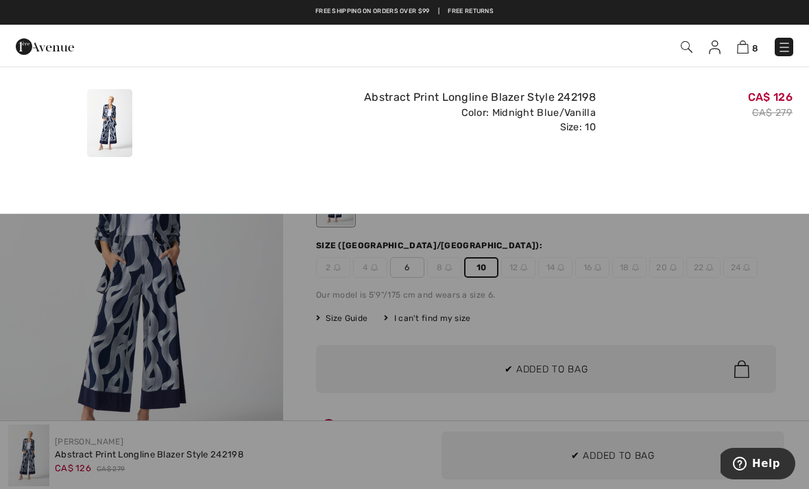
click at [771, 153] on div "CA$ 126 CA$ 279" at bounding box center [699, 123] width 197 height 79
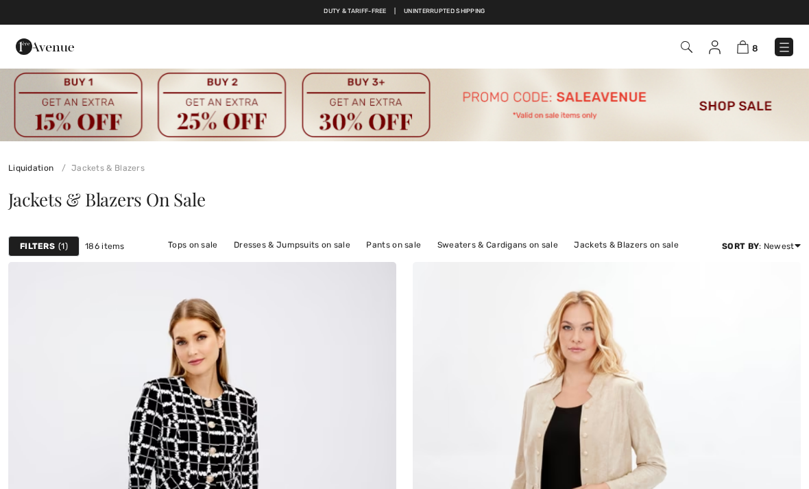
checkbox input "true"
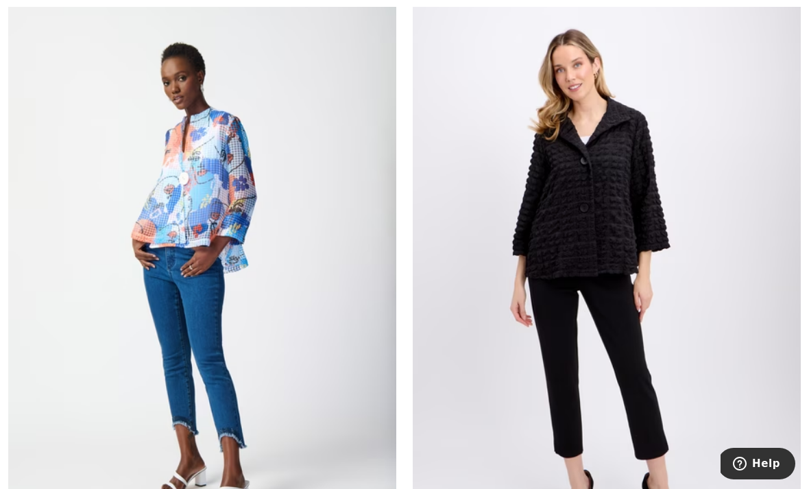
scroll to position [6853, 0]
click at [647, 186] on img at bounding box center [607, 278] width 388 height 582
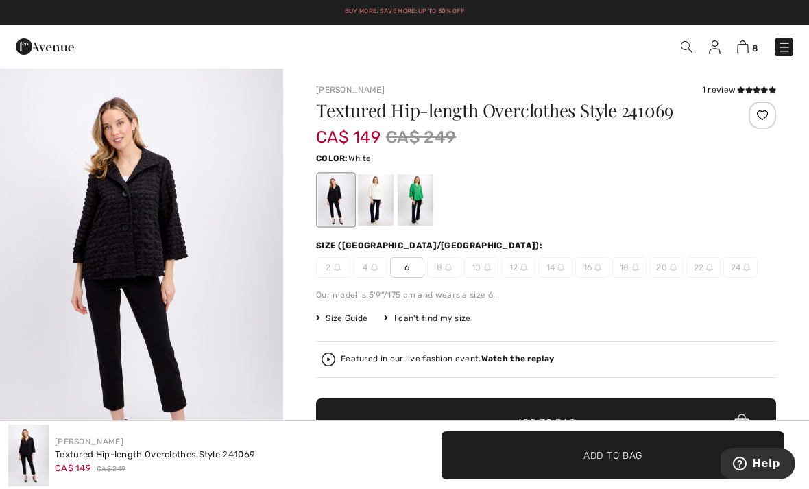
click at [385, 189] on div at bounding box center [376, 199] width 36 height 51
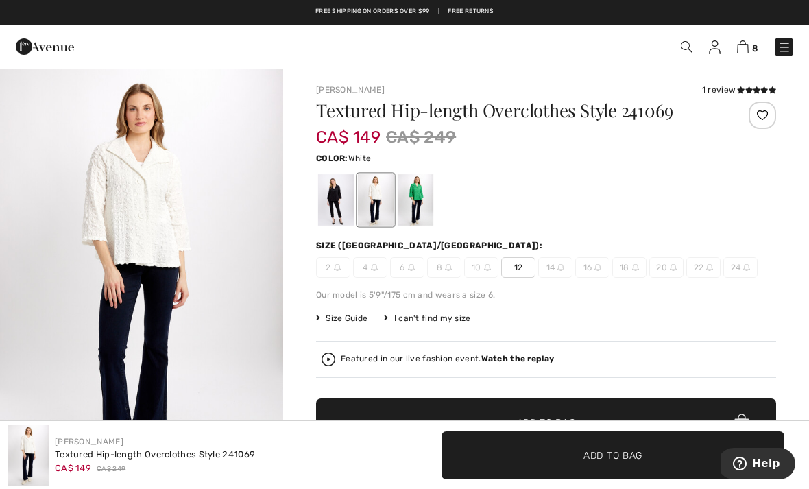
click at [426, 191] on div at bounding box center [416, 199] width 36 height 51
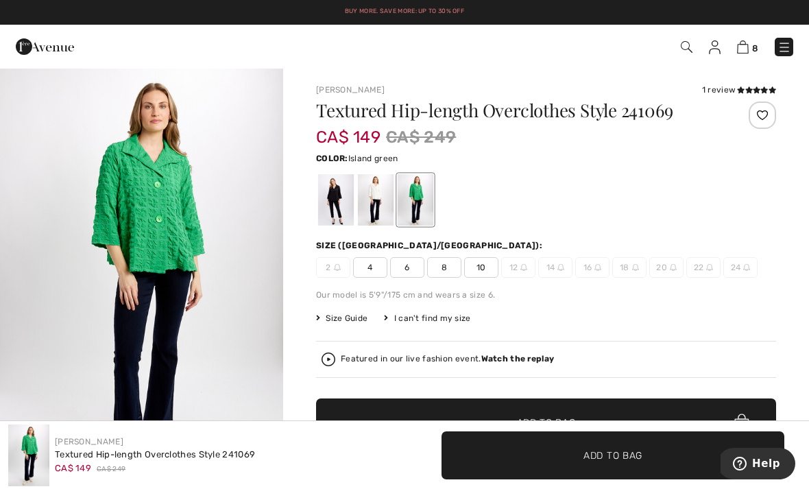
click at [348, 186] on div at bounding box center [336, 199] width 36 height 51
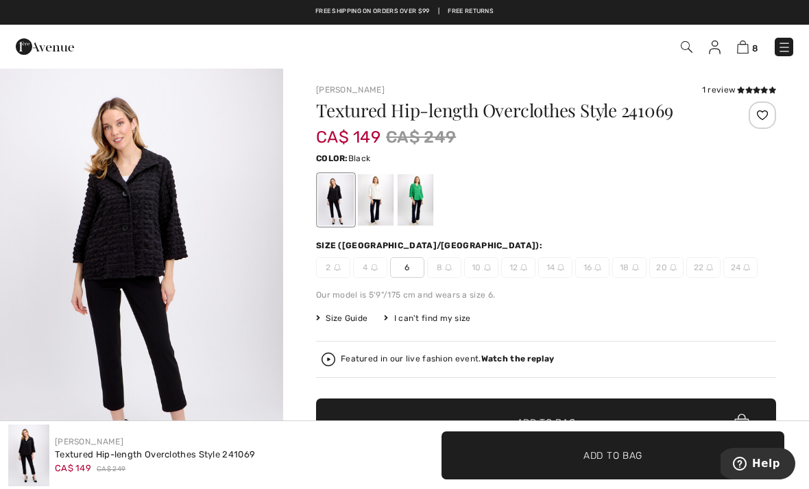
click at [746, 91] on icon at bounding box center [749, 89] width 8 height 7
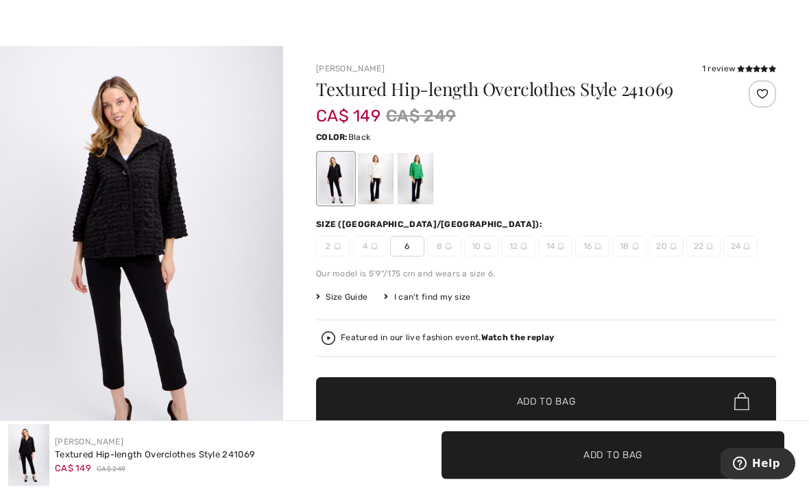
scroll to position [21, 0]
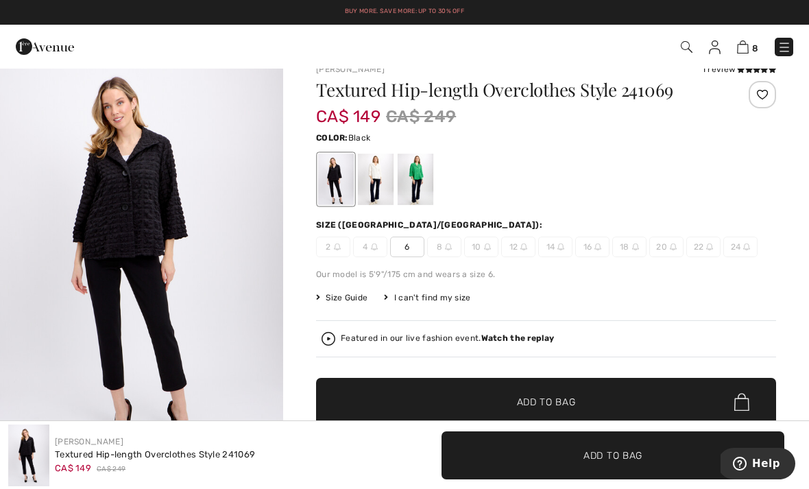
click at [171, 208] on img "1 / 5" at bounding box center [141, 259] width 283 height 425
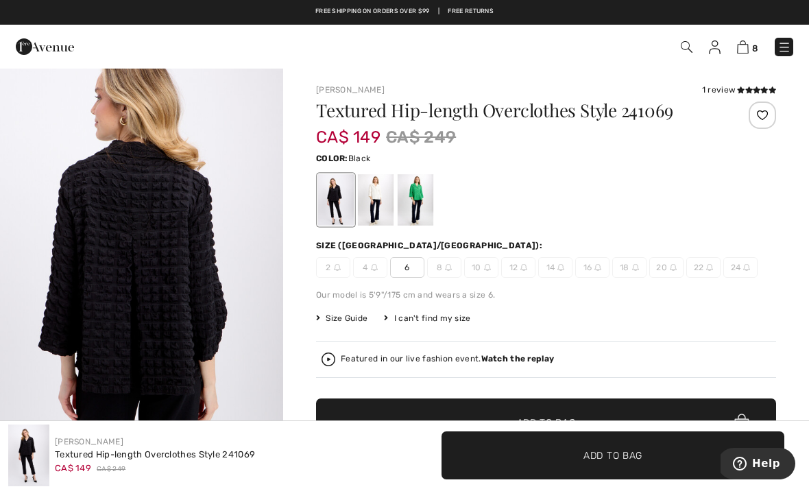
click at [379, 197] on div at bounding box center [376, 199] width 36 height 51
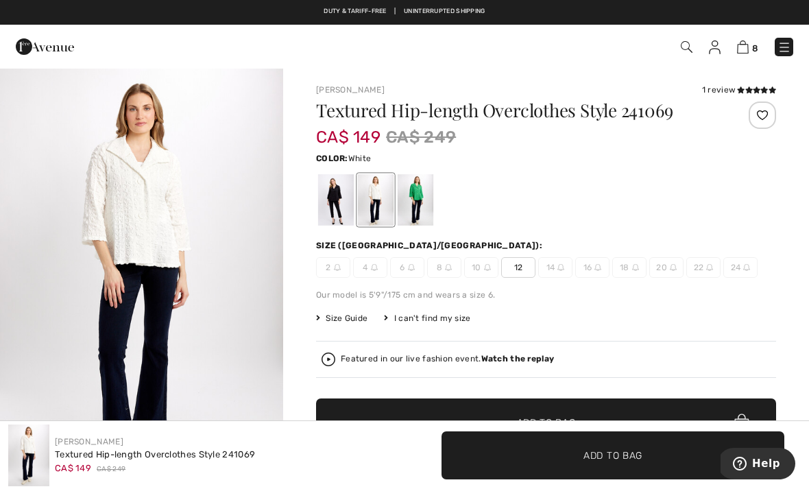
click at [339, 197] on div at bounding box center [336, 199] width 36 height 51
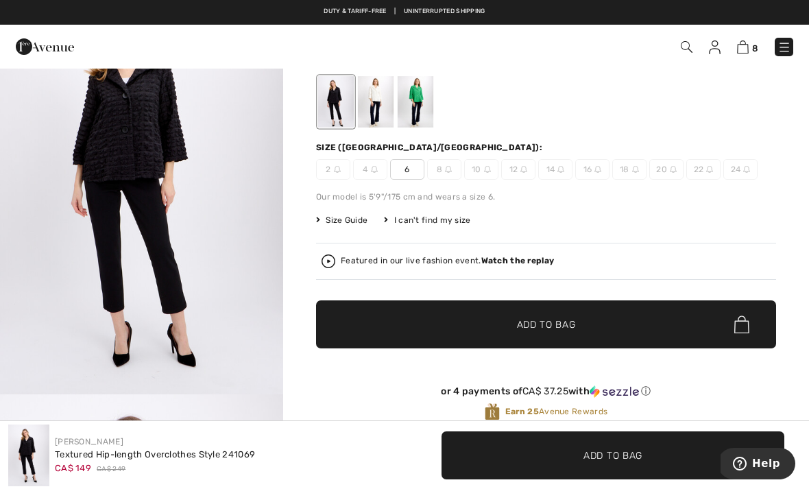
click at [577, 324] on span "✔ Added to Bag Add to Bag" at bounding box center [546, 324] width 460 height 48
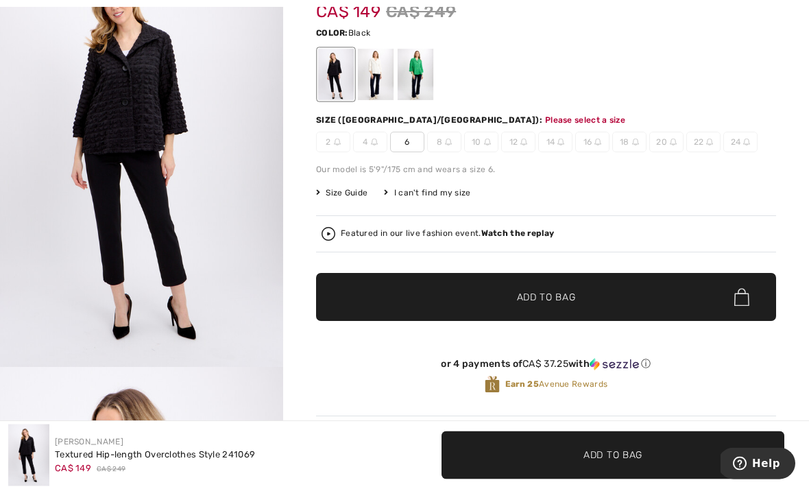
scroll to position [141, 0]
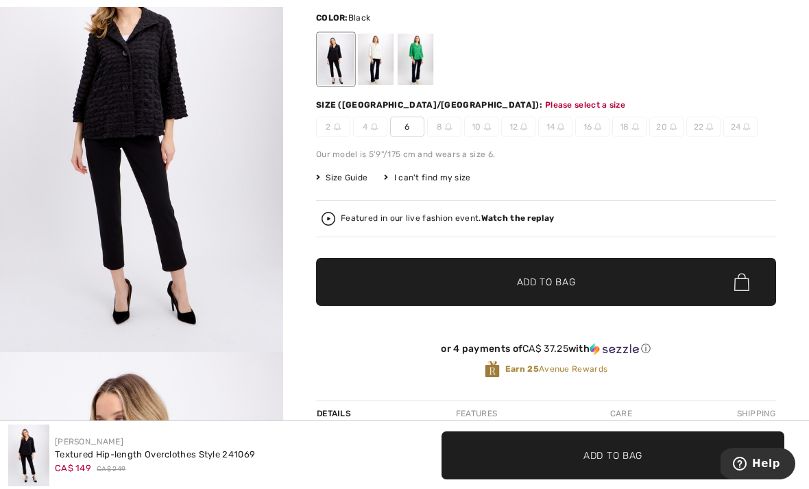
click at [416, 123] on span "6" at bounding box center [407, 127] width 34 height 21
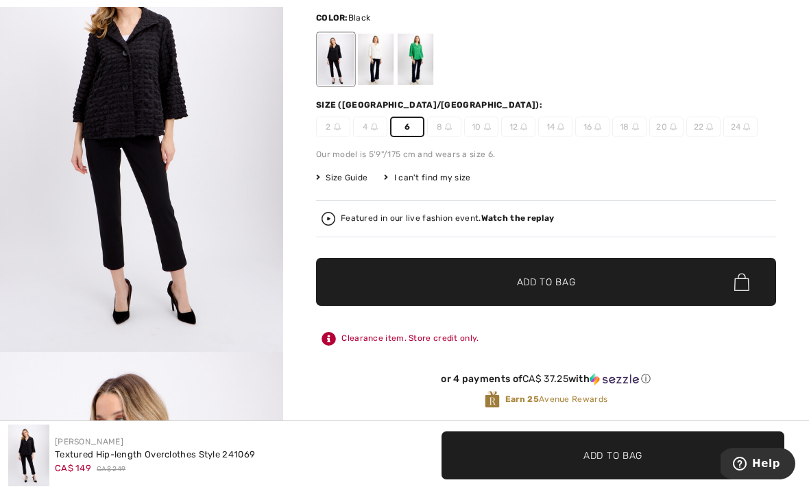
click at [572, 286] on span "Add to Bag" at bounding box center [546, 282] width 59 height 14
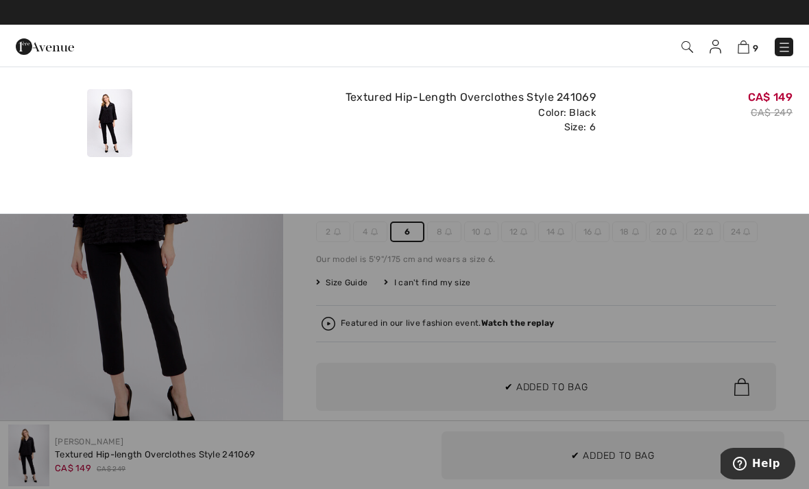
scroll to position [0, 0]
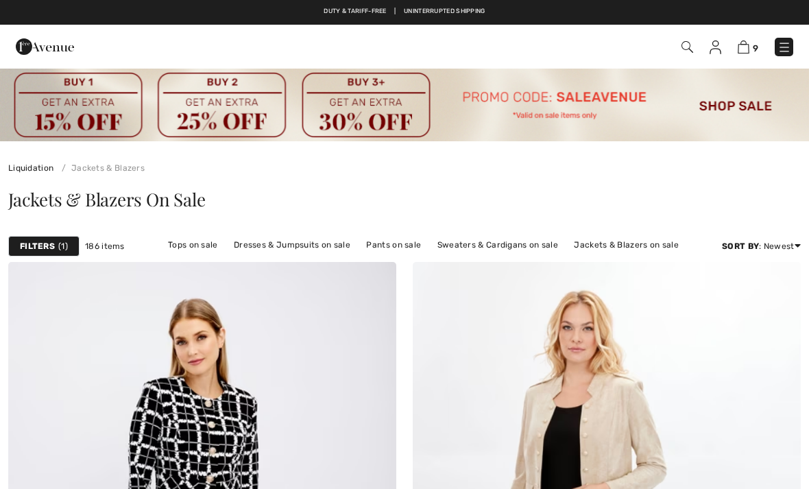
checkbox input "true"
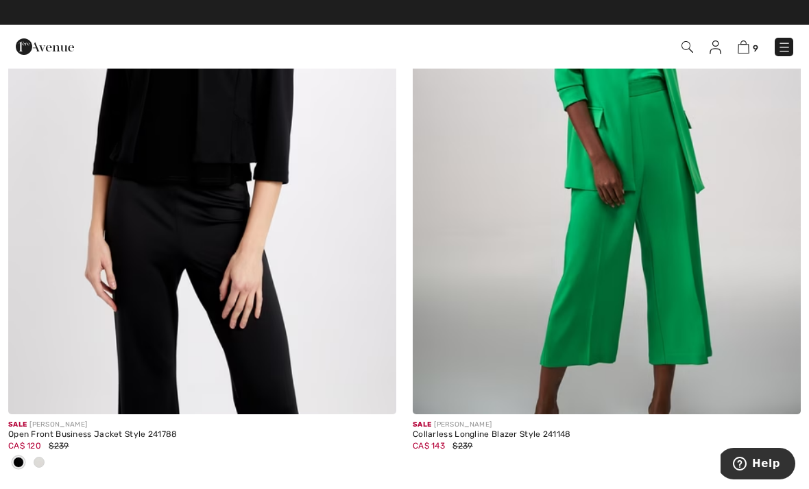
scroll to position [7666, 0]
click at [729, 149] on img at bounding box center [607, 124] width 388 height 582
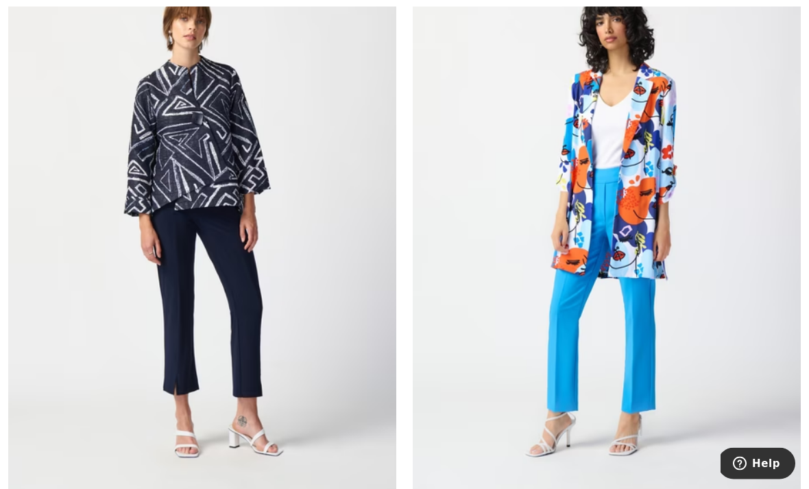
scroll to position [8383, 0]
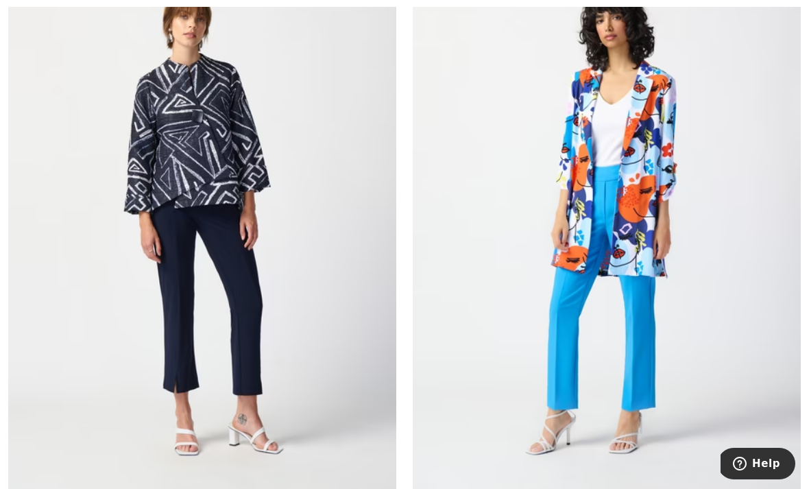
click at [671, 166] on img at bounding box center [607, 220] width 388 height 582
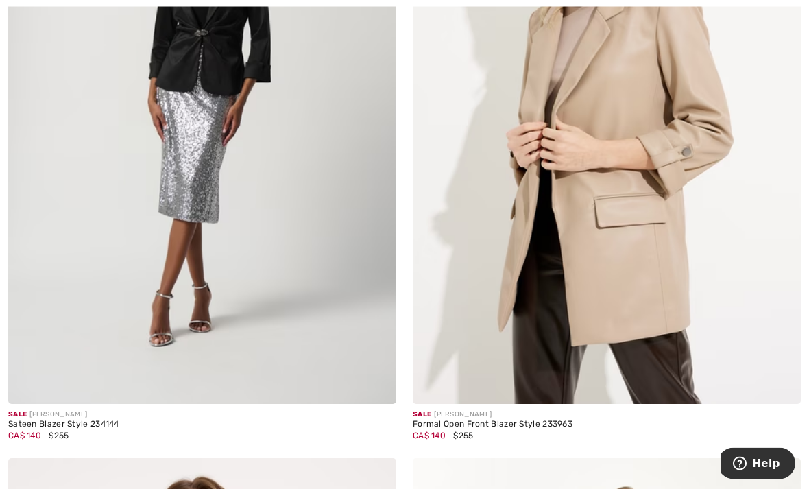
scroll to position [10421, 0]
click at [696, 137] on img at bounding box center [607, 113] width 388 height 582
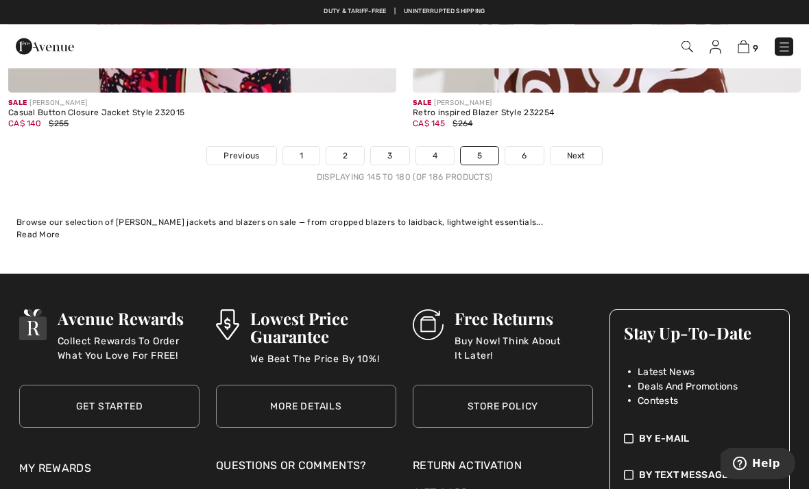
scroll to position [11996, 0]
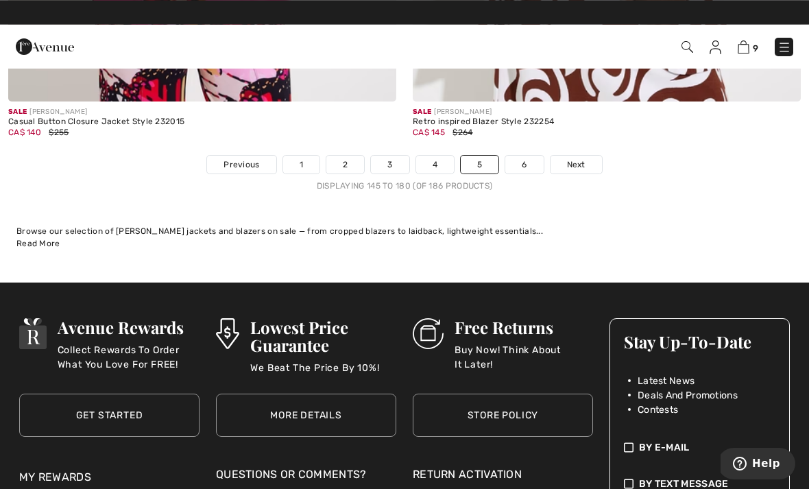
click at [527, 156] on link "6" at bounding box center [524, 165] width 38 height 18
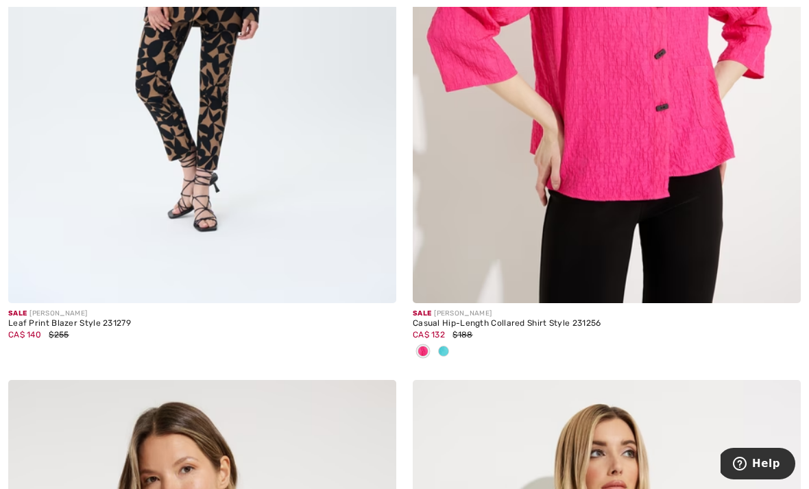
scroll to position [542, 0]
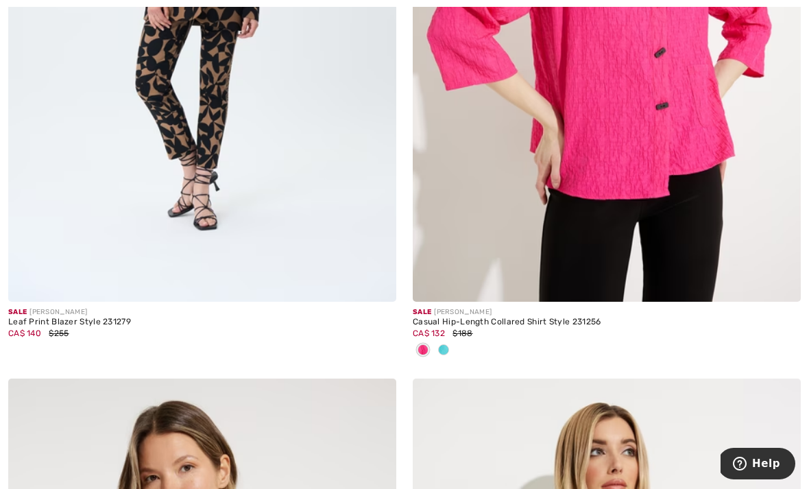
click at [710, 149] on img at bounding box center [607, 11] width 388 height 582
click at [708, 149] on img at bounding box center [607, 11] width 388 height 582
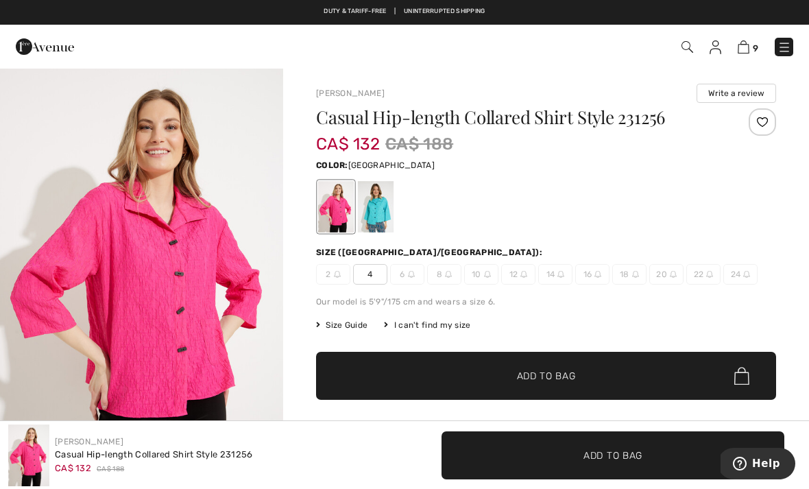
click at [376, 202] on div at bounding box center [376, 206] width 36 height 51
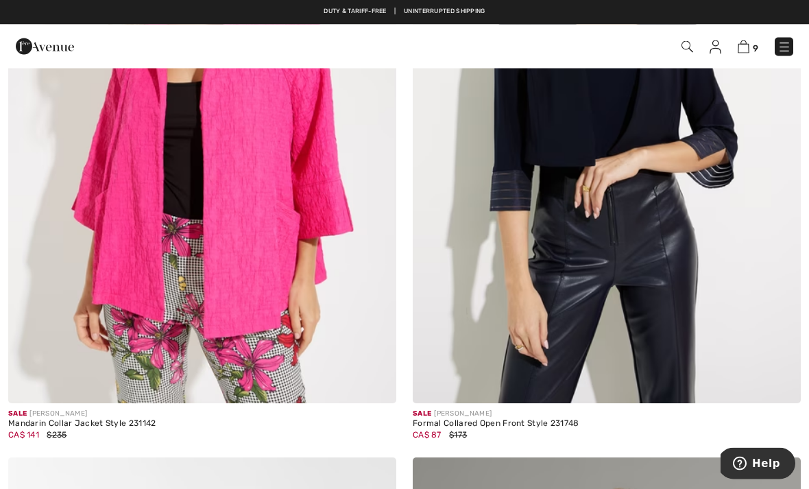
scroll to position [1100, 0]
click at [286, 252] on img at bounding box center [202, 112] width 388 height 582
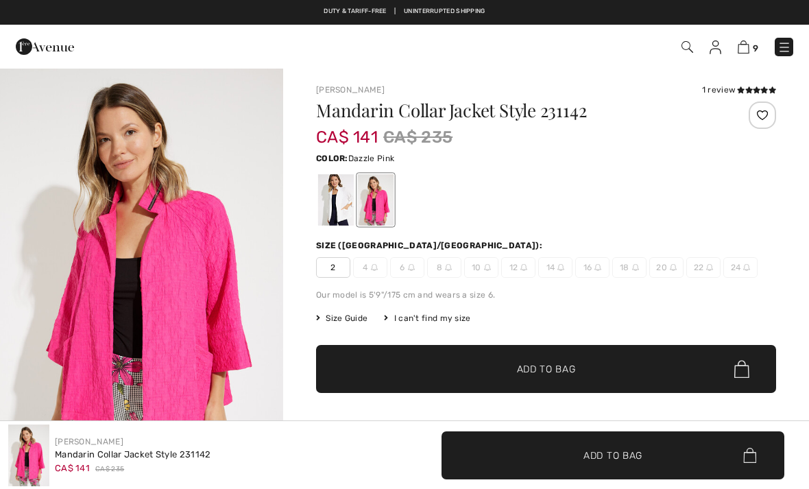
checkbox input "true"
click at [346, 197] on div at bounding box center [336, 199] width 36 height 51
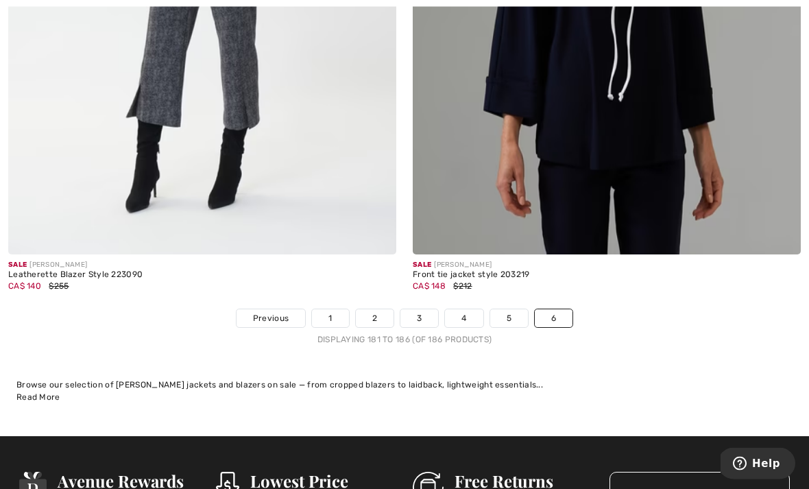
scroll to position [1885, 0]
click at [563, 318] on link "6" at bounding box center [554, 318] width 38 height 18
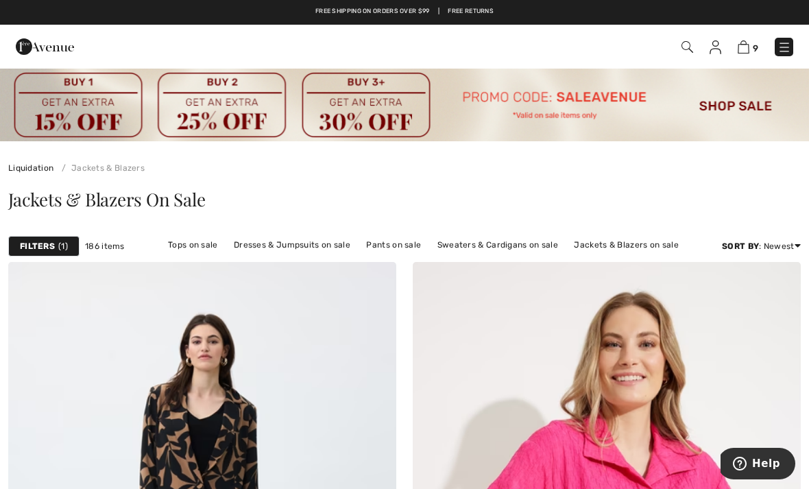
click at [749, 48] on img at bounding box center [744, 46] width 12 height 13
click at [745, 49] on img at bounding box center [744, 46] width 12 height 13
click at [748, 47] on img at bounding box center [744, 46] width 12 height 13
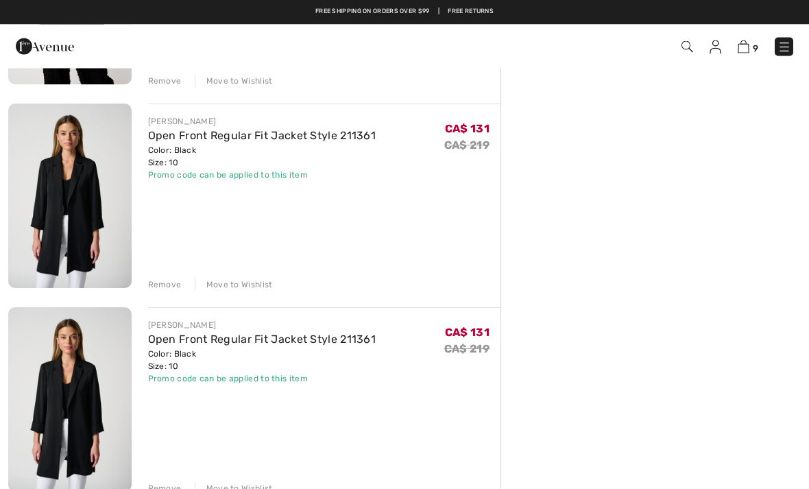
scroll to position [687, 0]
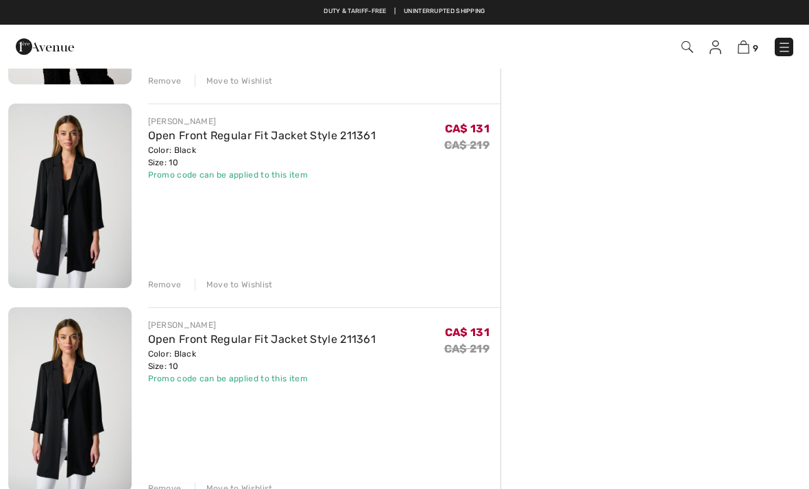
click at [173, 282] on div "Remove" at bounding box center [165, 284] width 34 height 12
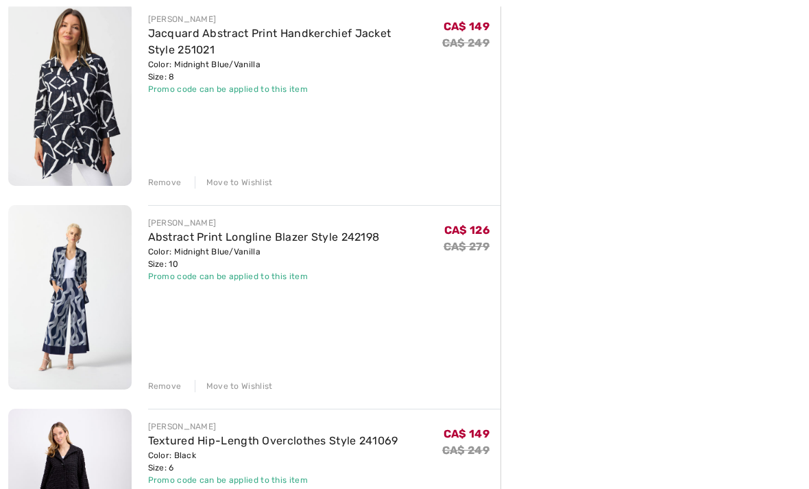
scroll to position [1207, 0]
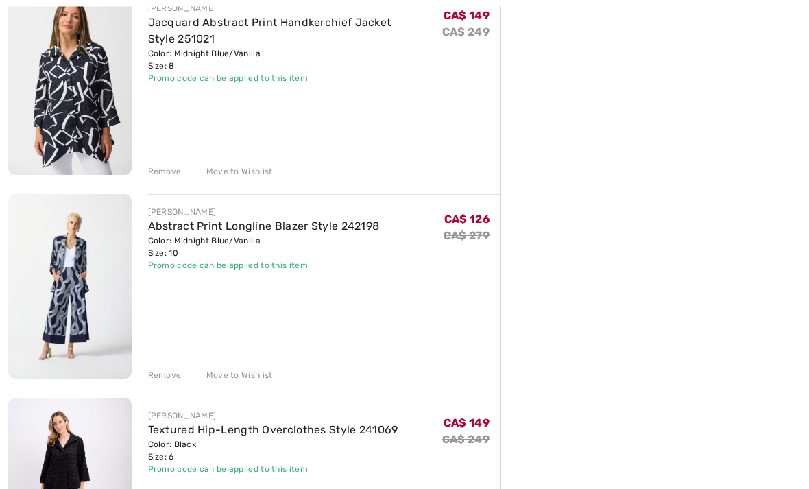
click at [170, 376] on div "Remove" at bounding box center [165, 376] width 34 height 12
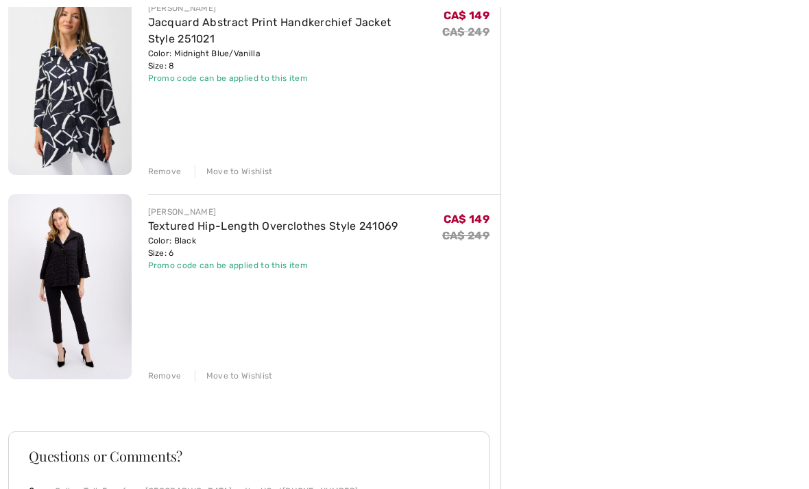
click at [170, 376] on div "Remove" at bounding box center [165, 376] width 34 height 12
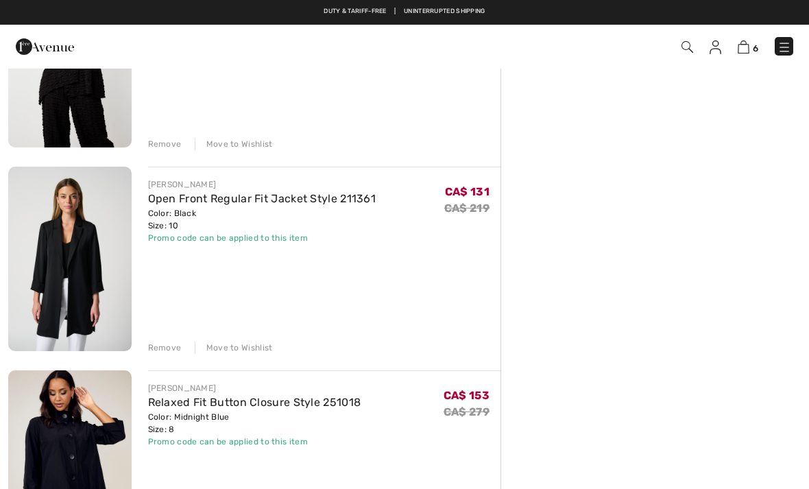
scroll to position [617, 0]
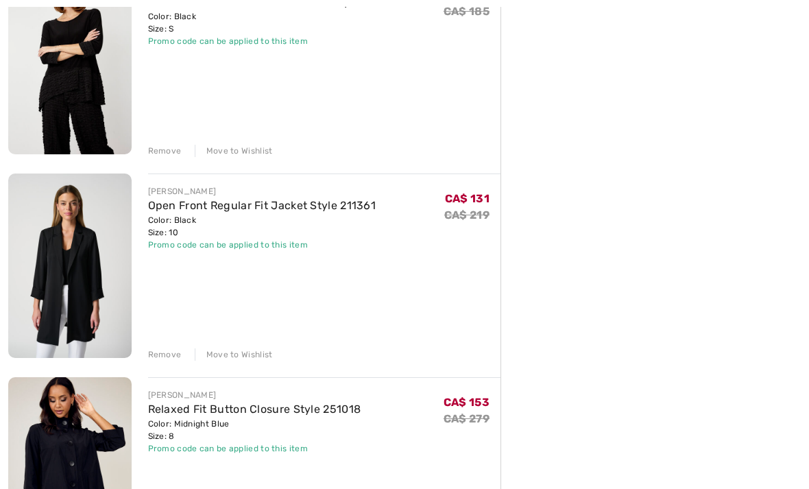
click at [171, 351] on div "Remove" at bounding box center [165, 354] width 34 height 12
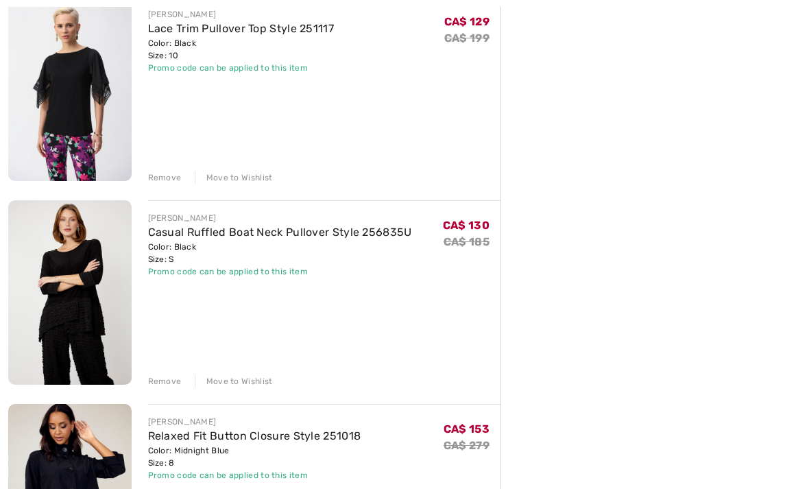
scroll to position [387, 0]
click at [169, 379] on div "Remove" at bounding box center [165, 381] width 34 height 12
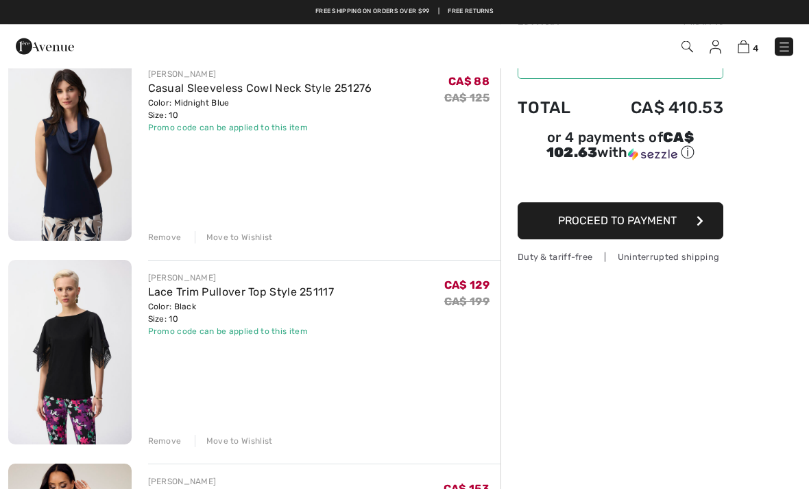
scroll to position [0, 0]
